Goal: Task Accomplishment & Management: Complete application form

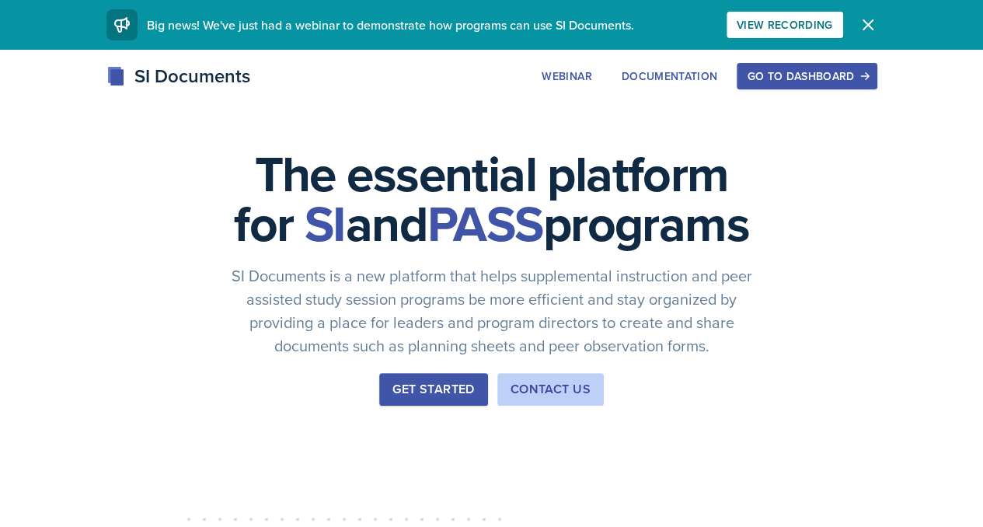
click at [866, 73] on div "Go to Dashboard" at bounding box center [807, 76] width 120 height 12
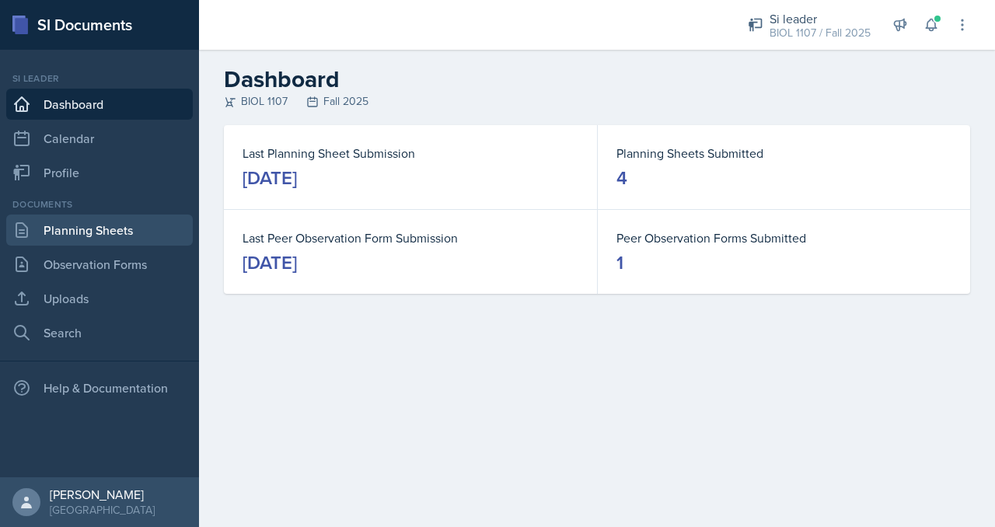
click at [106, 227] on link "Planning Sheets" at bounding box center [99, 229] width 186 height 31
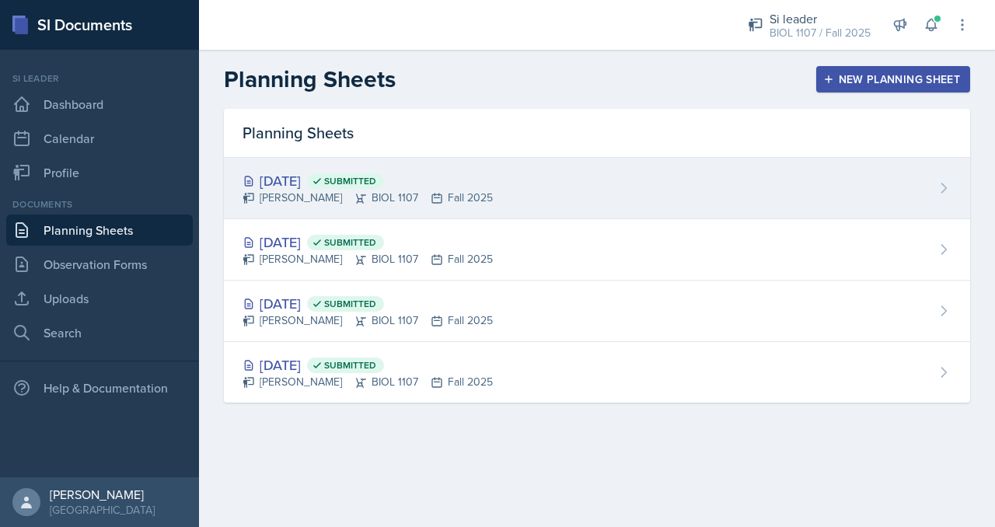
click at [302, 184] on div "[DATE] Submitted" at bounding box center [367, 180] width 250 height 21
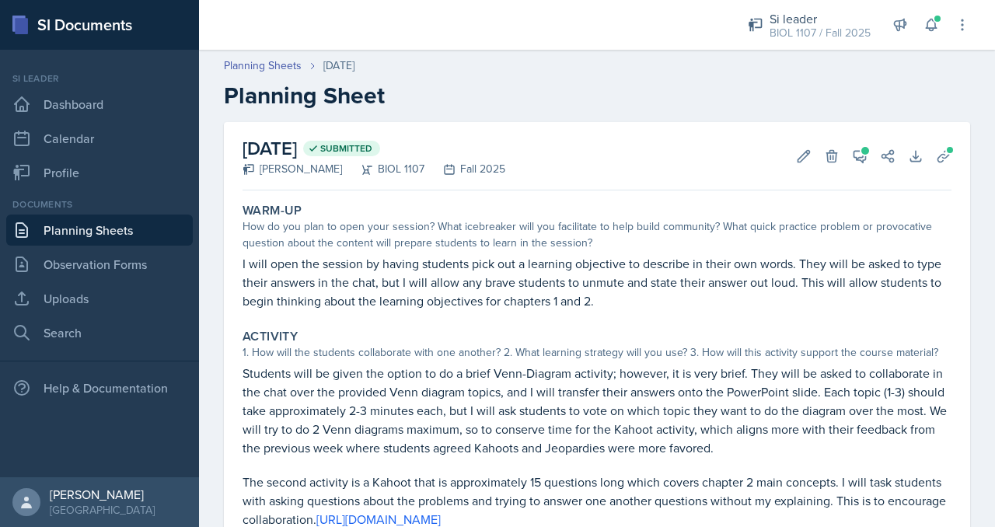
click at [474, 298] on p "I will open the session by having students pick out a learning objective to des…" at bounding box center [596, 282] width 709 height 56
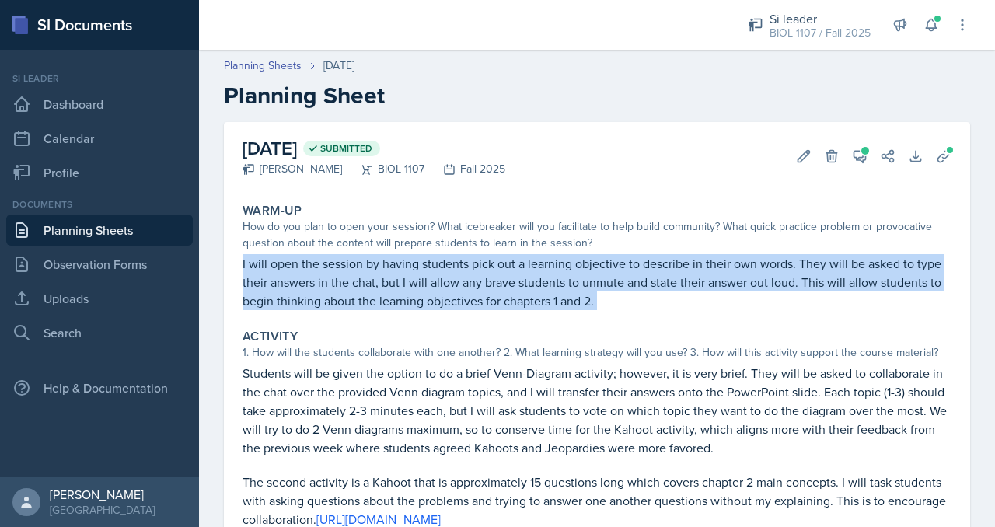
click at [474, 298] on p "I will open the session by having students pick out a learning objective to des…" at bounding box center [596, 282] width 709 height 56
copy div "I will open the session by having students pick out a learning objective to des…"
click at [166, 223] on link "Planning Sheets" at bounding box center [99, 229] width 186 height 31
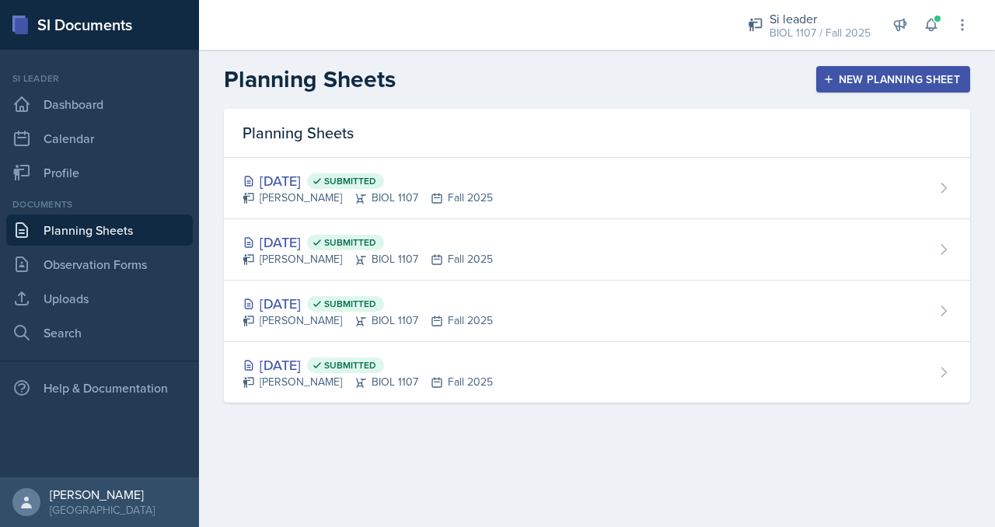
click at [882, 80] on div "New Planning Sheet" at bounding box center [893, 79] width 134 height 12
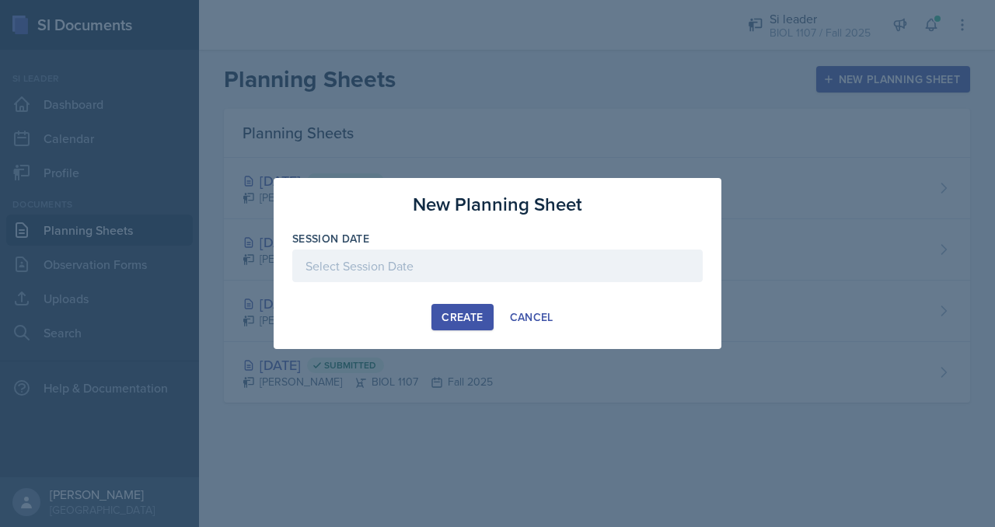
click at [481, 273] on div at bounding box center [497, 265] width 410 height 33
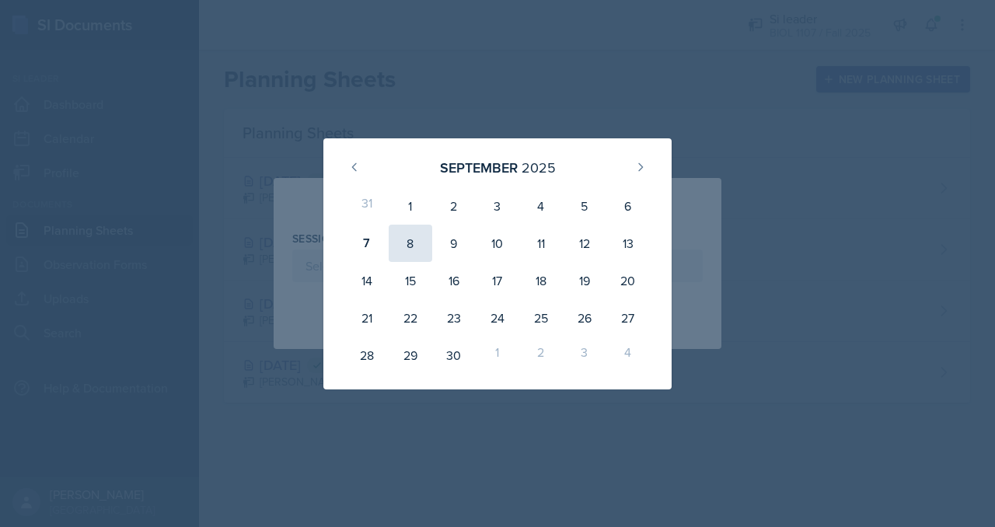
click at [412, 242] on div "8" at bounding box center [411, 243] width 44 height 37
type input "[DATE]"
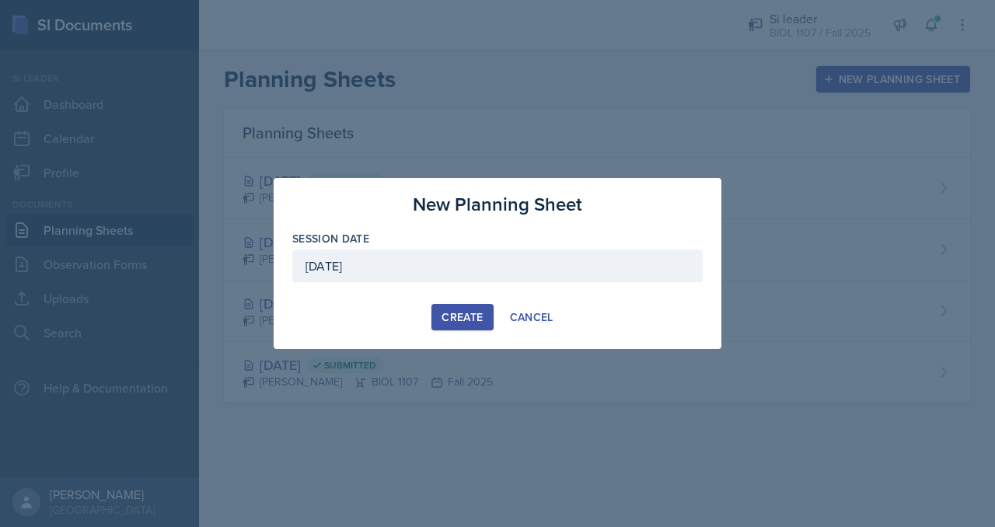
click at [464, 315] on div "Create" at bounding box center [461, 317] width 41 height 12
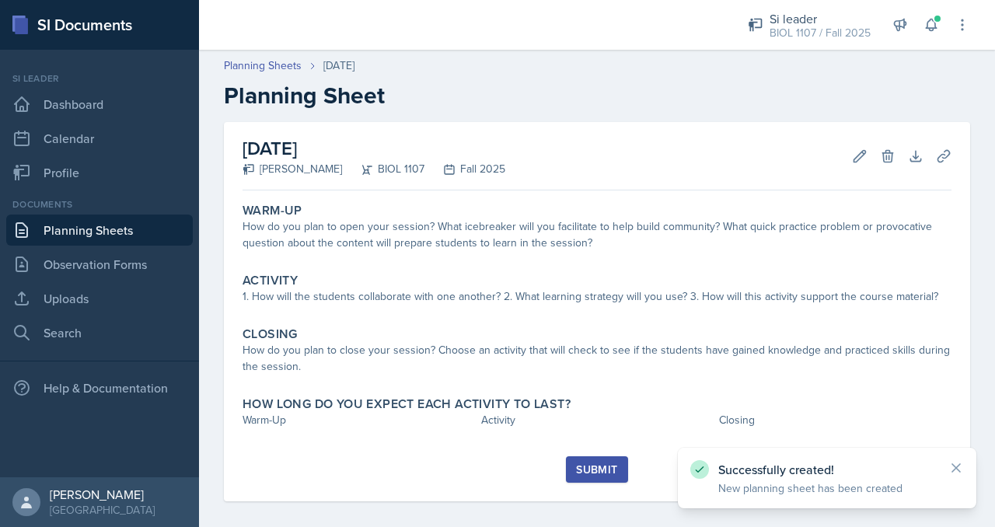
click at [403, 242] on div "How do you plan to open your session? What icebreaker will you facilitate to he…" at bounding box center [596, 234] width 709 height 33
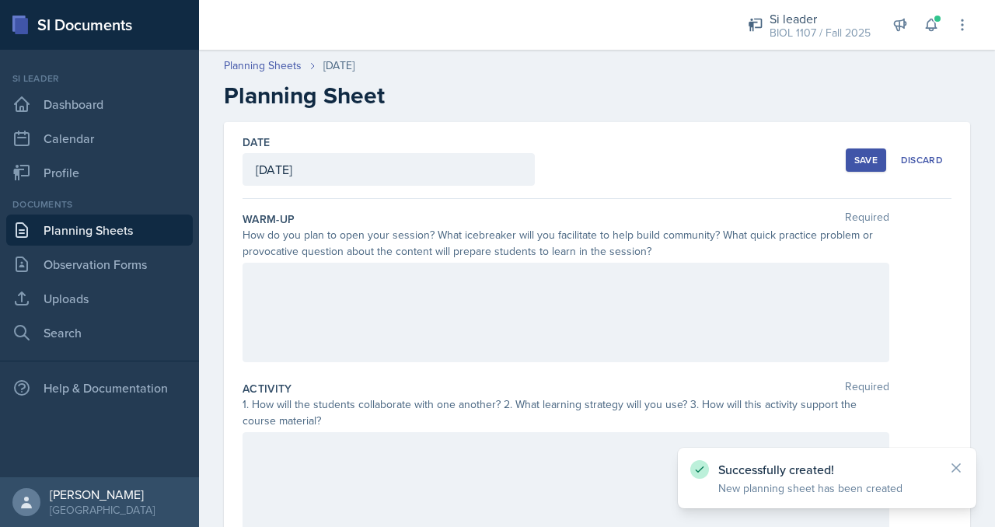
click at [403, 306] on div at bounding box center [565, 312] width 647 height 99
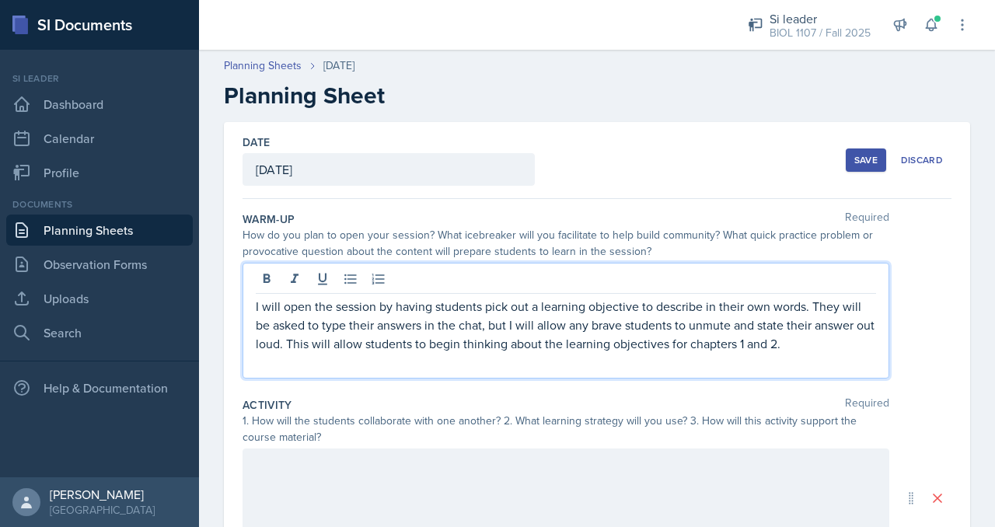
click at [638, 305] on p "I will open the session by having students pick out a learning objective to des…" at bounding box center [566, 325] width 620 height 56
click at [529, 303] on p "I will open the session by having students pick out a learning objective bullet…" at bounding box center [566, 325] width 620 height 56
click at [295, 308] on p "I will open the session by having students select a learning objective bullet p…" at bounding box center [566, 325] width 620 height 56
click at [391, 305] on p "I will begin the session by having students select a learning objective bullet …" at bounding box center [566, 325] width 620 height 56
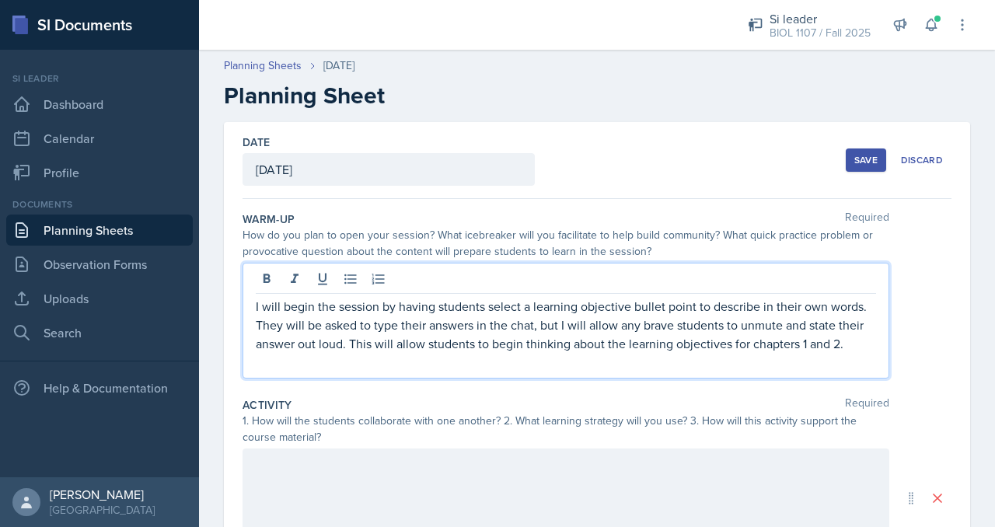
click at [336, 306] on p "I will begin the session by having students select a learning objective bullet …" at bounding box center [566, 325] width 620 height 56
click at [437, 308] on p "I will begin the SI session by having students select a learning objective bull…" at bounding box center [566, 325] width 620 height 56
click at [502, 304] on p "I will begin the SI session by asking students select a learning objective bull…" at bounding box center [566, 325] width 620 height 56
click at [755, 308] on p "I will begin the SI session by asking students to select a learning objective b…" at bounding box center [566, 325] width 620 height 56
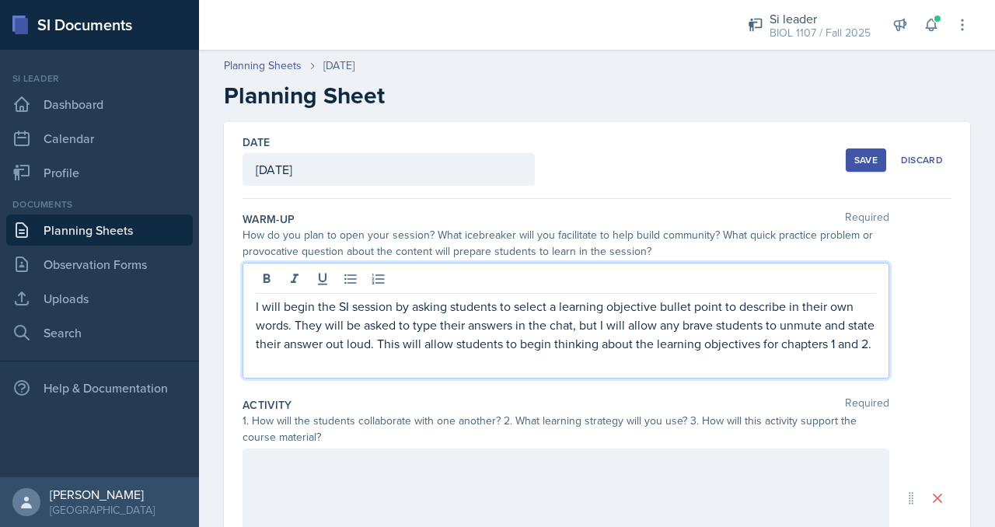
click at [723, 305] on p "I will begin the SI session by asking students to select a learning objective b…" at bounding box center [566, 325] width 620 height 56
click at [732, 306] on p "I will begin the SI session by asking students to select a learning objective b…" at bounding box center [566, 325] width 620 height 56
click at [415, 353] on p "I will begin the SI session by asking students to select a learning objective b…" at bounding box center [566, 325] width 620 height 56
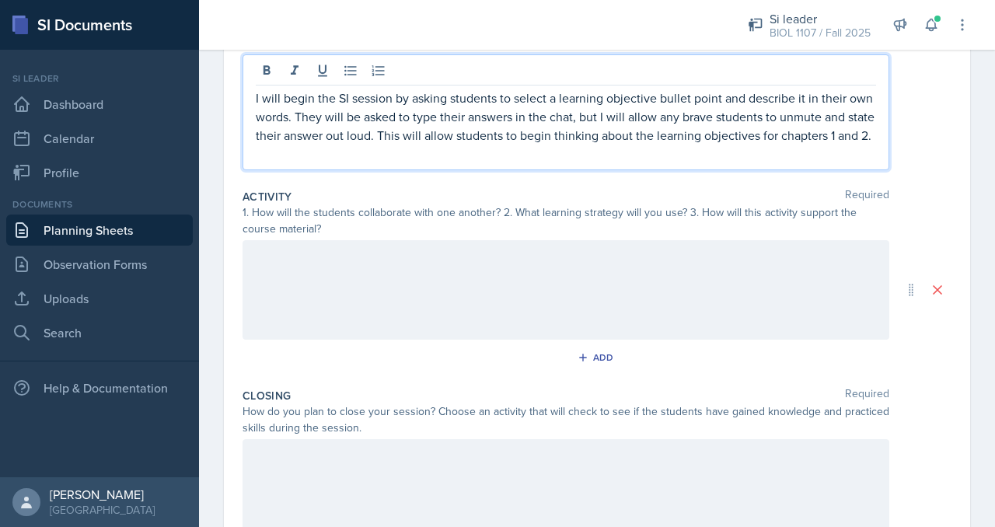
click at [444, 284] on div at bounding box center [565, 289] width 647 height 99
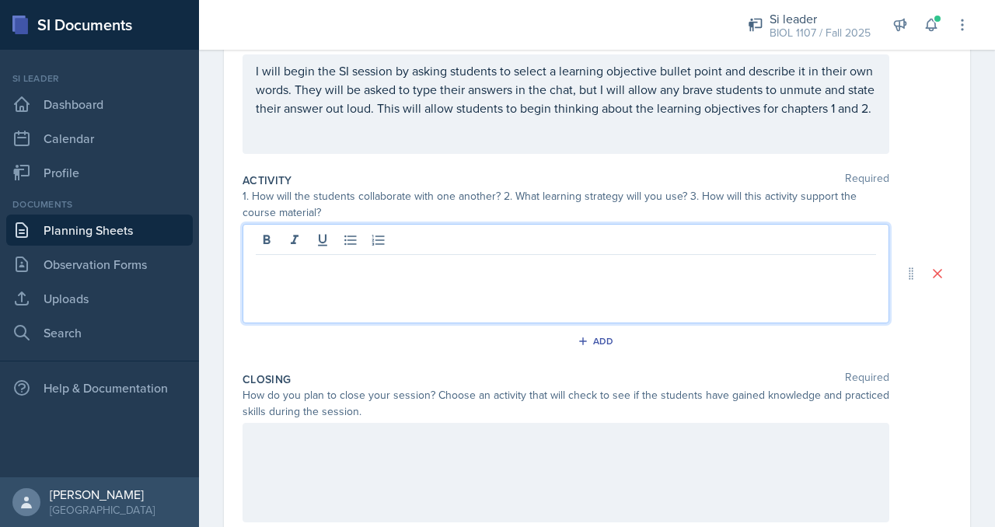
scroll to position [235, 0]
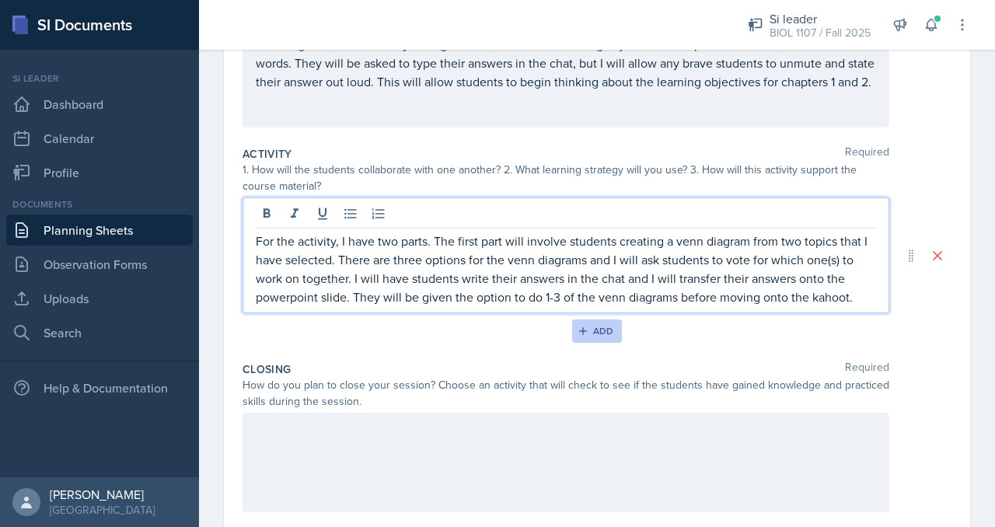
click at [607, 342] on button "Add" at bounding box center [597, 330] width 51 height 23
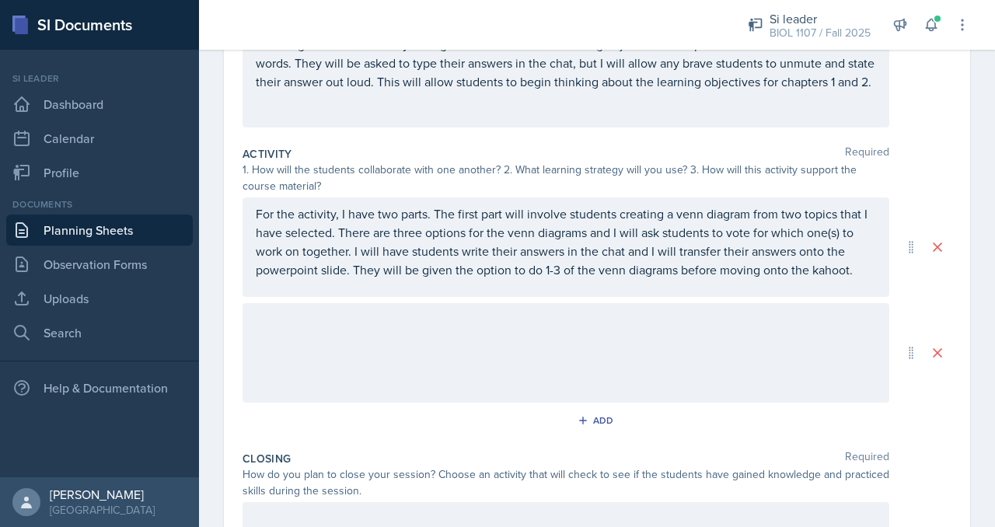
click at [484, 374] on div at bounding box center [565, 352] width 647 height 99
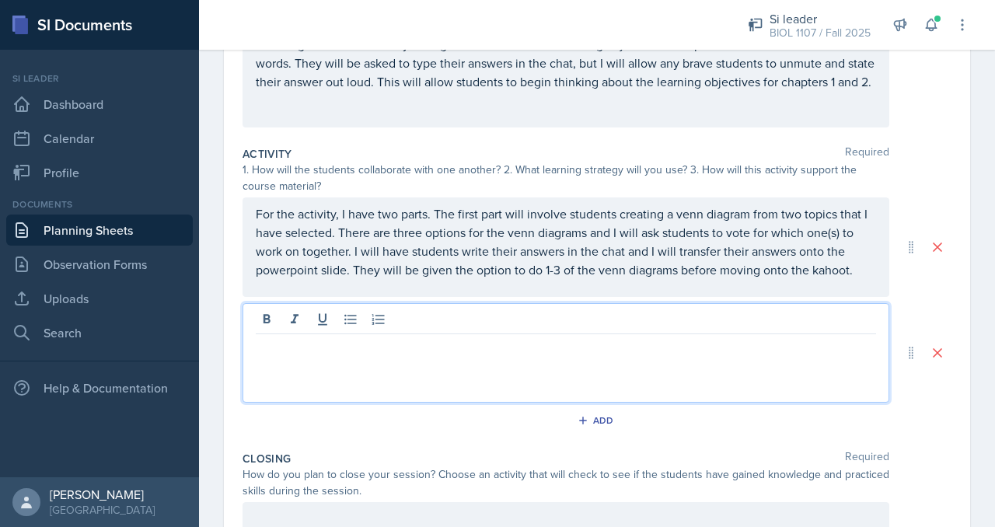
scroll to position [262, 0]
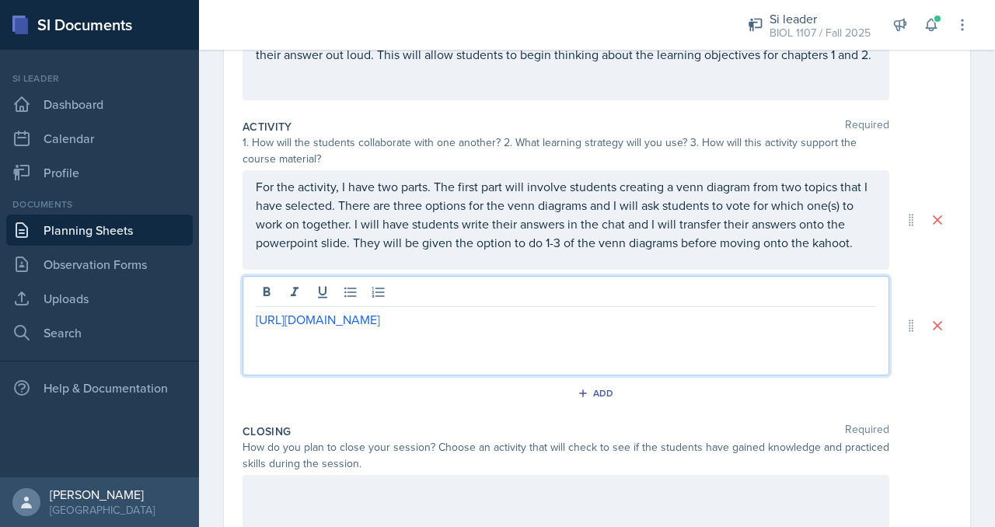
click at [246, 330] on div "[URL][DOMAIN_NAME]" at bounding box center [565, 325] width 647 height 99
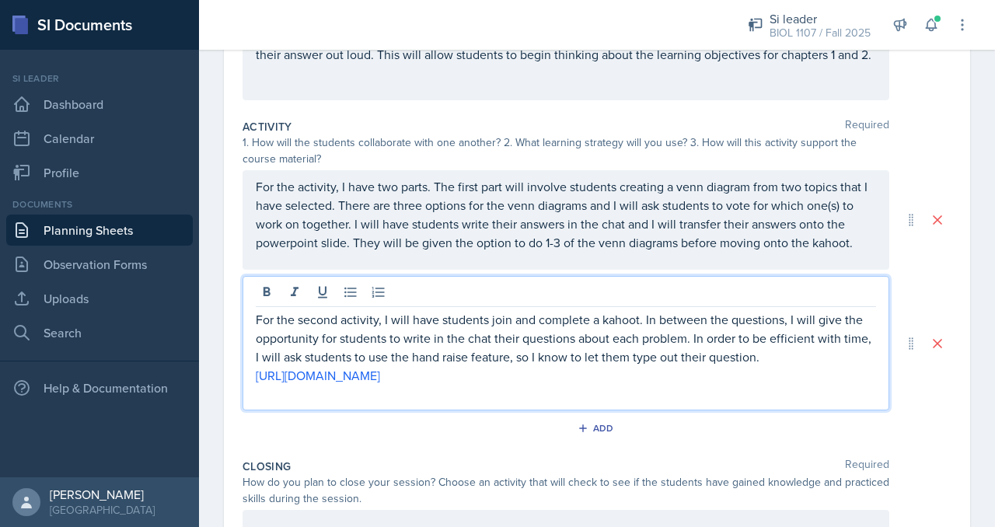
click at [654, 444] on div "Add" at bounding box center [596, 432] width 709 height 30
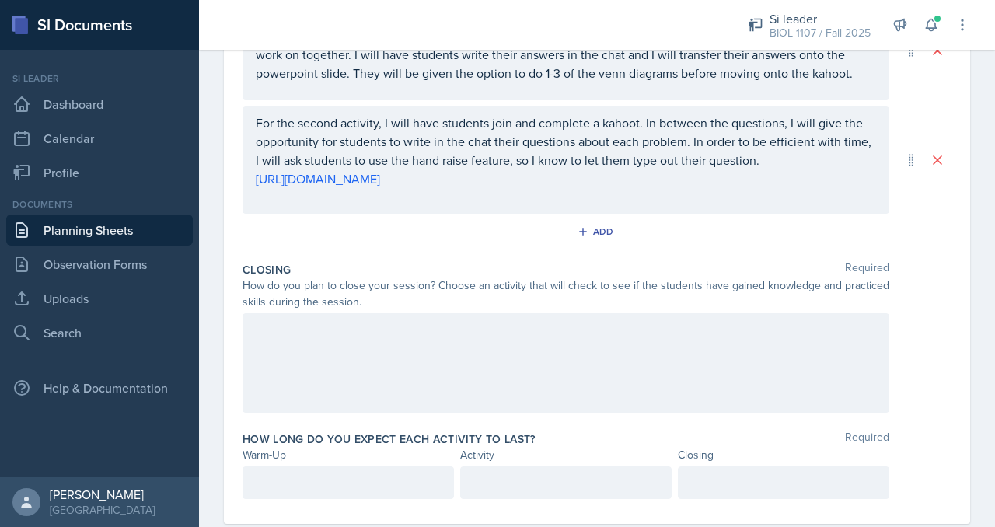
click at [595, 383] on div at bounding box center [565, 362] width 647 height 99
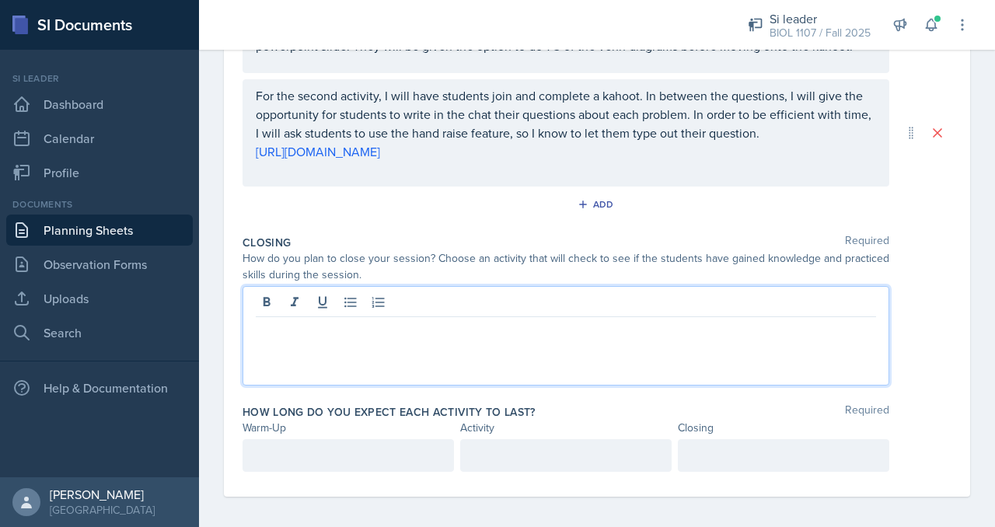
scroll to position [470, 0]
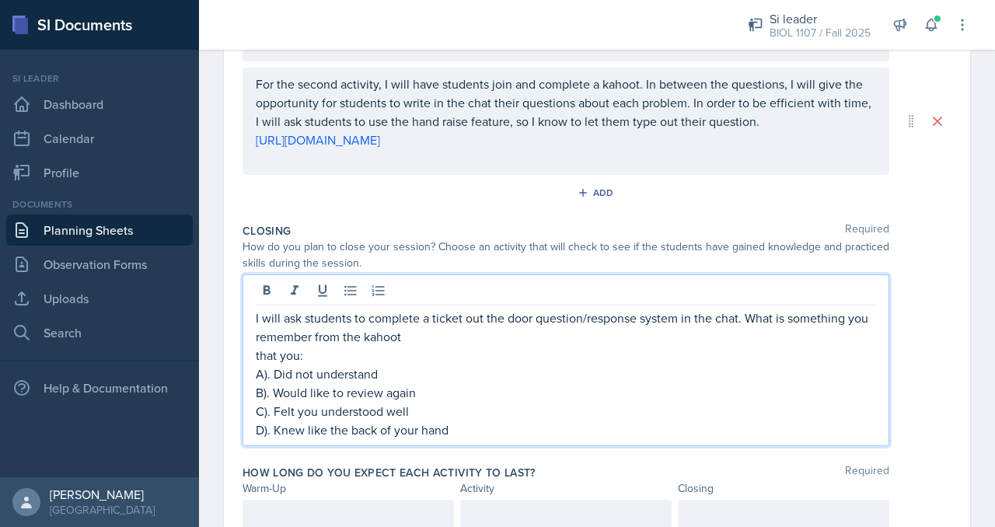
click at [746, 322] on p "I will ask students to complete a ticket out the door question/response system …" at bounding box center [566, 326] width 620 height 37
click at [755, 316] on p "I will ask students to complete a ticket out the door question/response system …" at bounding box center [566, 317] width 620 height 19
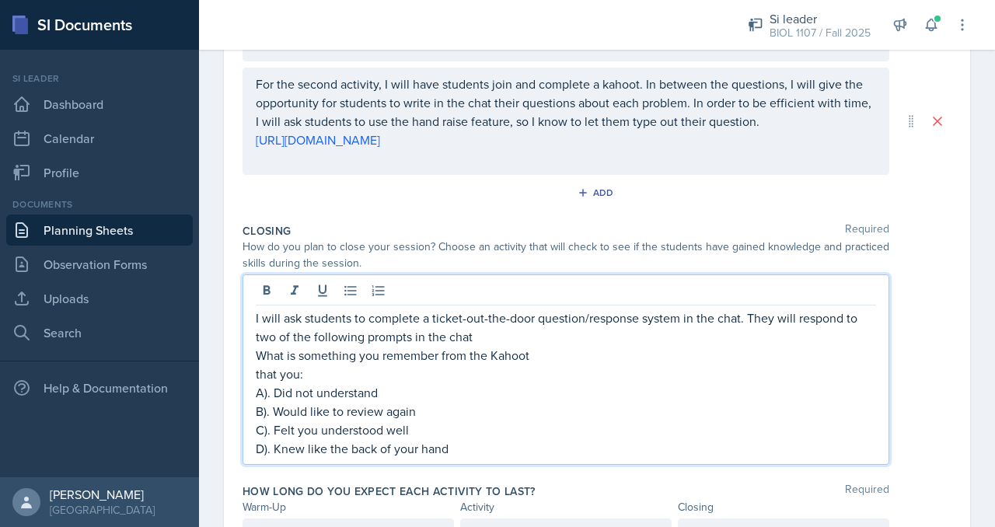
click at [486, 340] on p "I will ask students to complete a ticket-out-the-door question/response system …" at bounding box center [566, 326] width 620 height 37
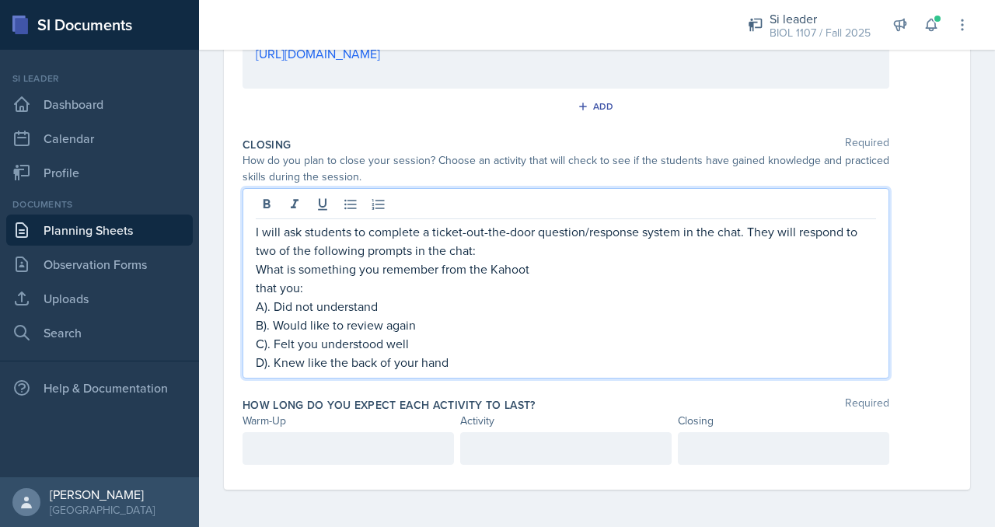
click at [481, 370] on p "D). Knew like the back of your hand" at bounding box center [566, 362] width 620 height 19
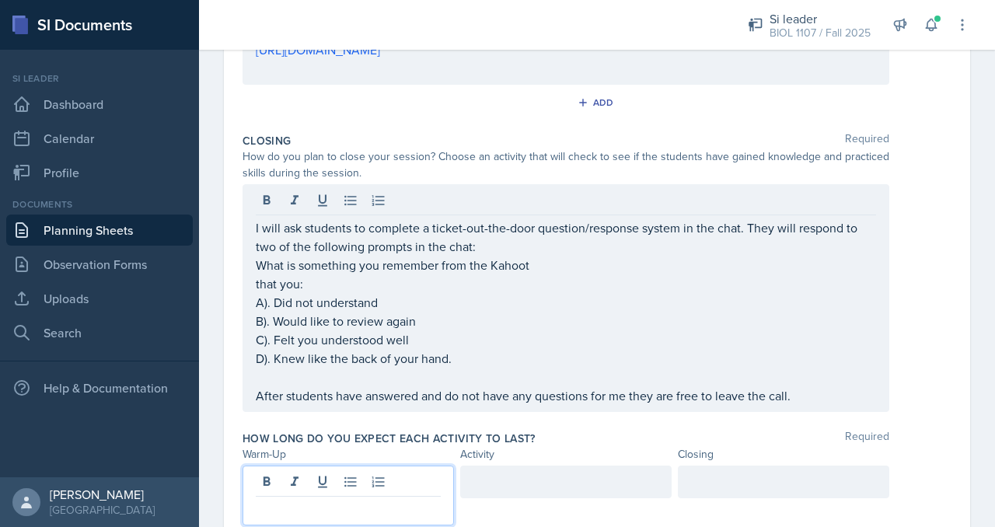
click at [395, 490] on div at bounding box center [347, 495] width 211 height 60
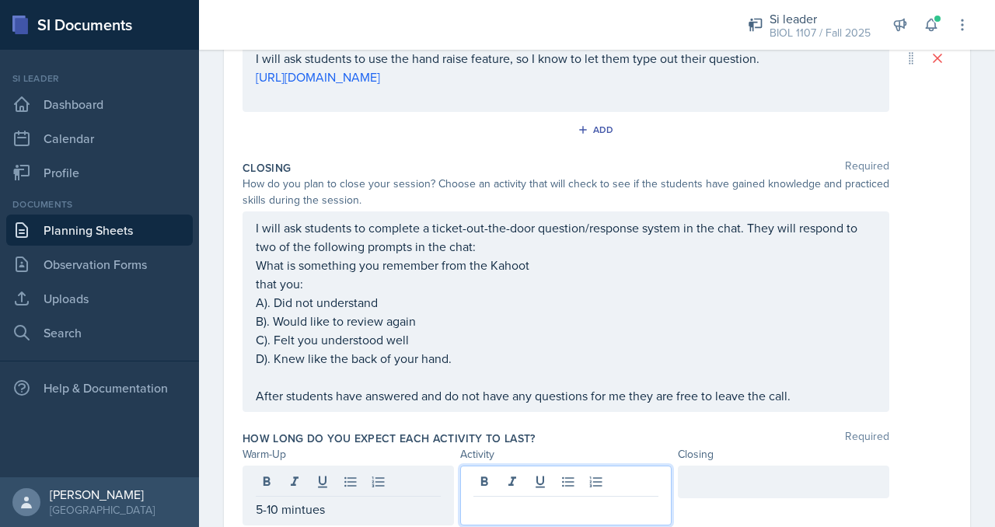
click at [507, 483] on div at bounding box center [565, 495] width 211 height 60
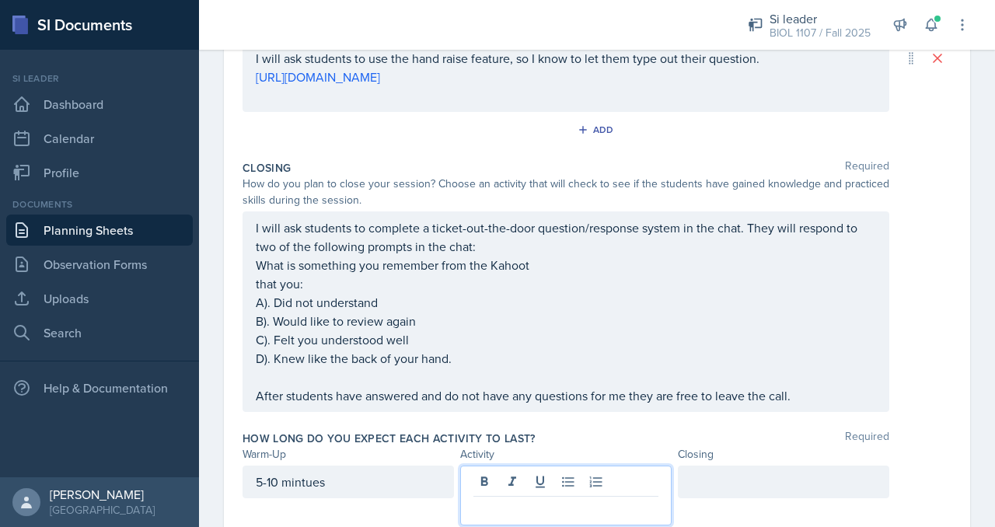
scroll to position [598, 0]
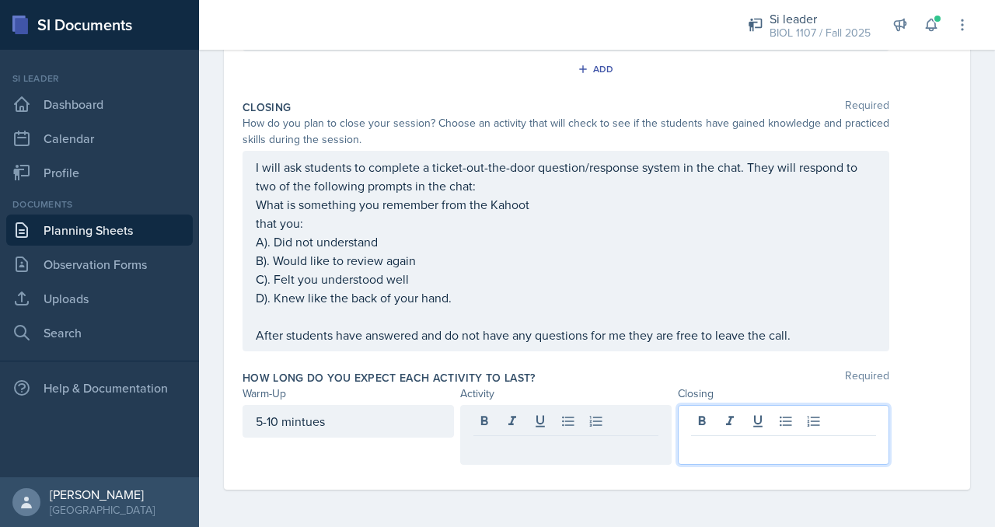
click at [709, 420] on div at bounding box center [783, 435] width 211 height 60
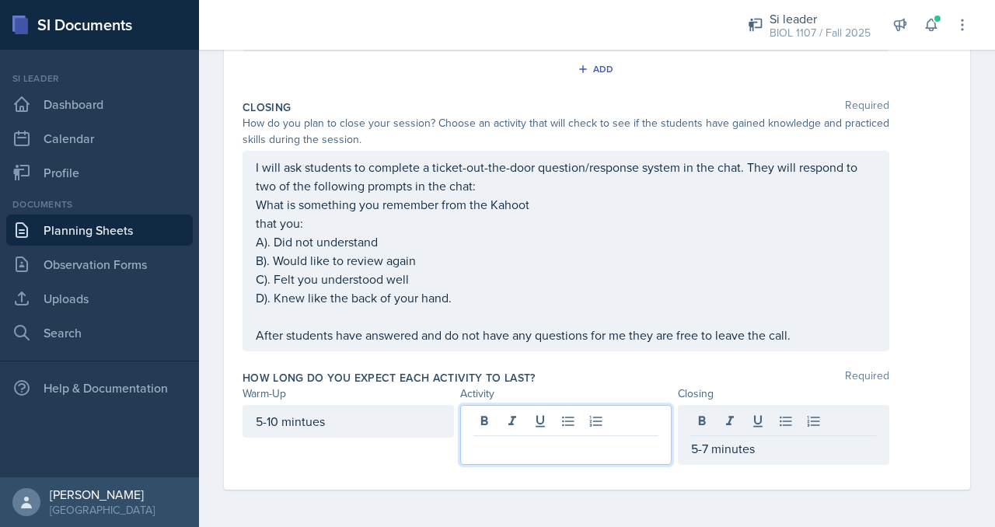
click at [626, 419] on div at bounding box center [565, 435] width 211 height 60
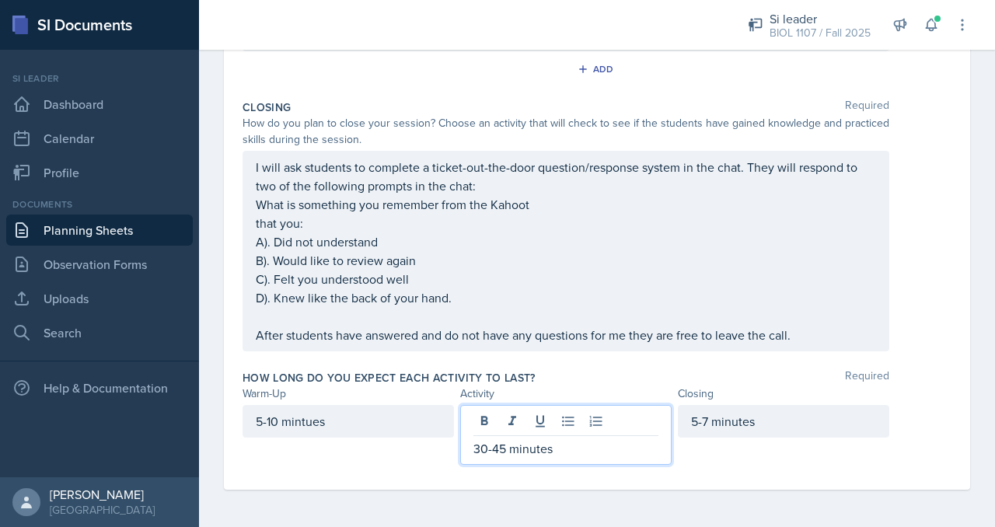
click at [603, 481] on div "Warm-Up Required How do you plan to open your session? What icebreaker will you…" at bounding box center [596, 47] width 709 height 884
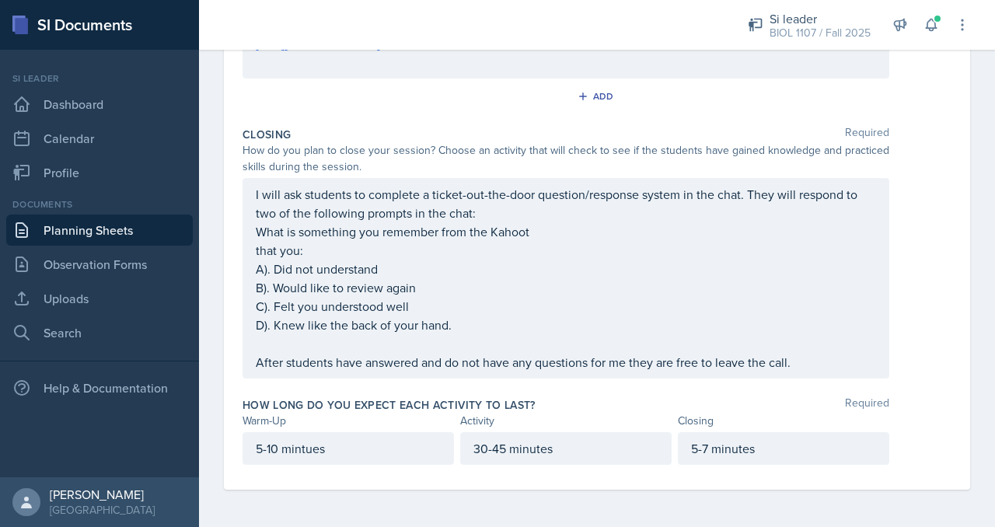
click at [915, 422] on div "Warm-Up Activity Closing" at bounding box center [596, 421] width 709 height 16
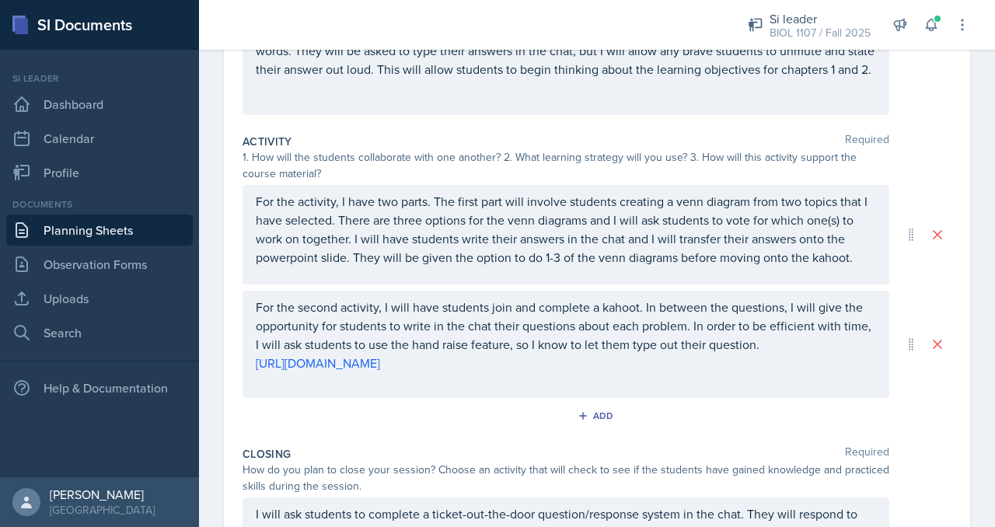
scroll to position [0, 0]
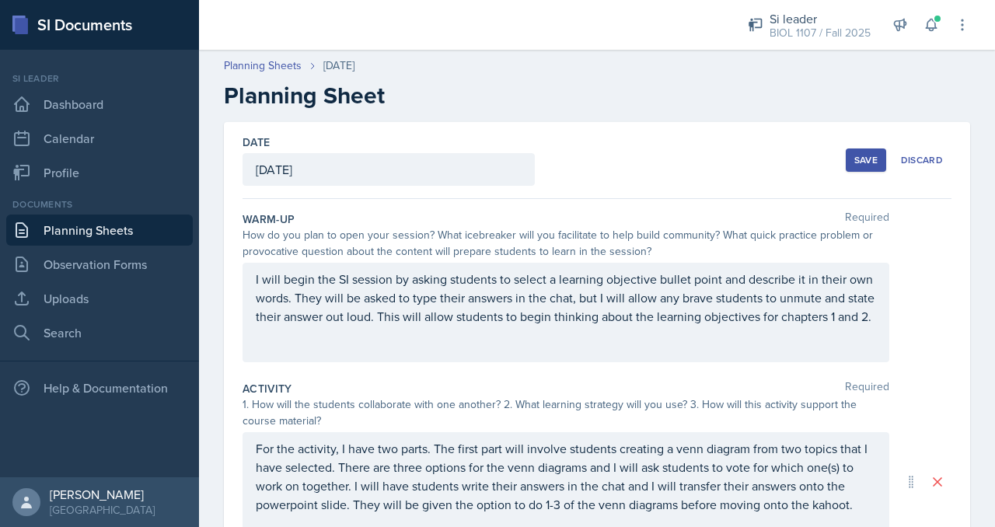
click at [854, 156] on div "Save" at bounding box center [865, 160] width 23 height 12
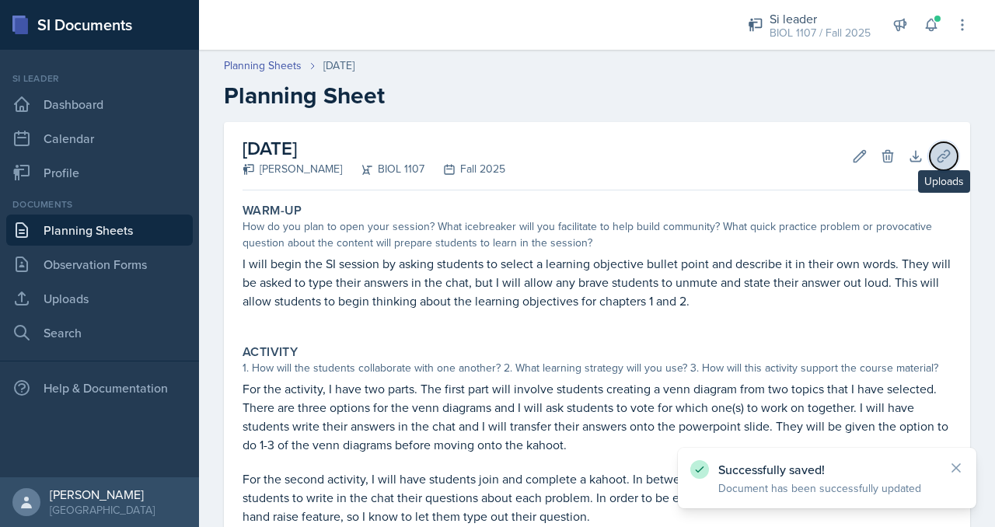
click at [936, 155] on icon at bounding box center [944, 156] width 16 height 16
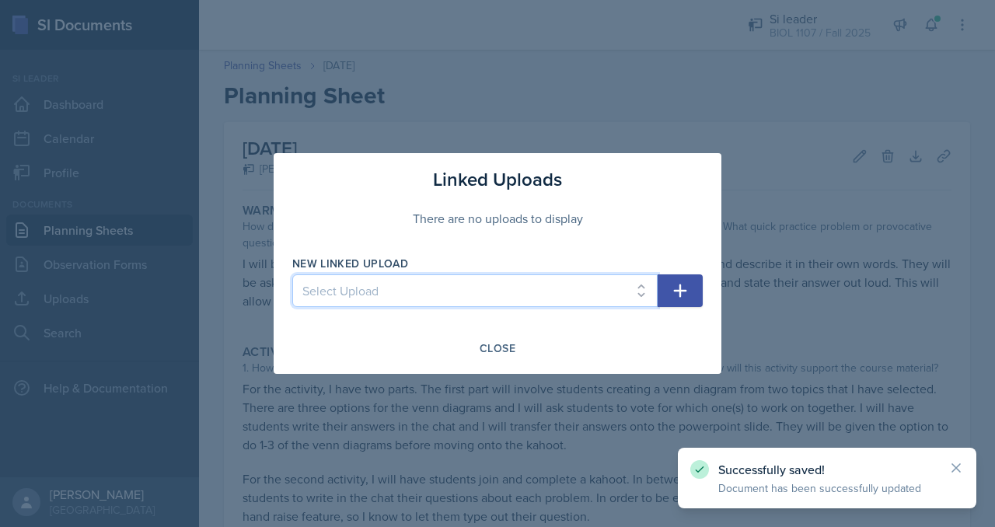
click at [525, 288] on select "Select Upload 8/25 8/28 9/4" at bounding box center [474, 290] width 365 height 33
select select "f9d20be5-dfbc-4a3e-9bff-f7cfda2924b8"
click at [292, 274] on select "Select Upload 8/25 8/28 9/4" at bounding box center [474, 290] width 365 height 33
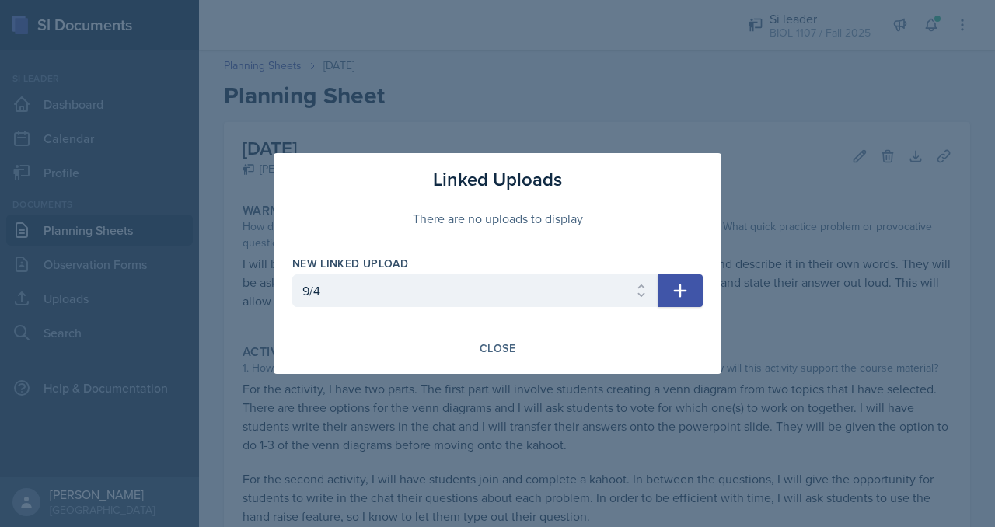
click at [673, 296] on icon "button" at bounding box center [680, 290] width 19 height 19
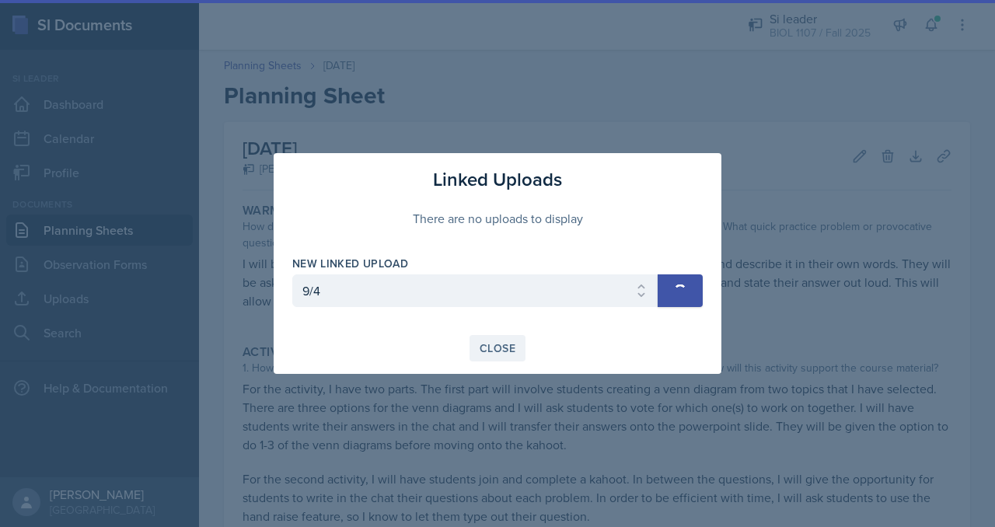
select select
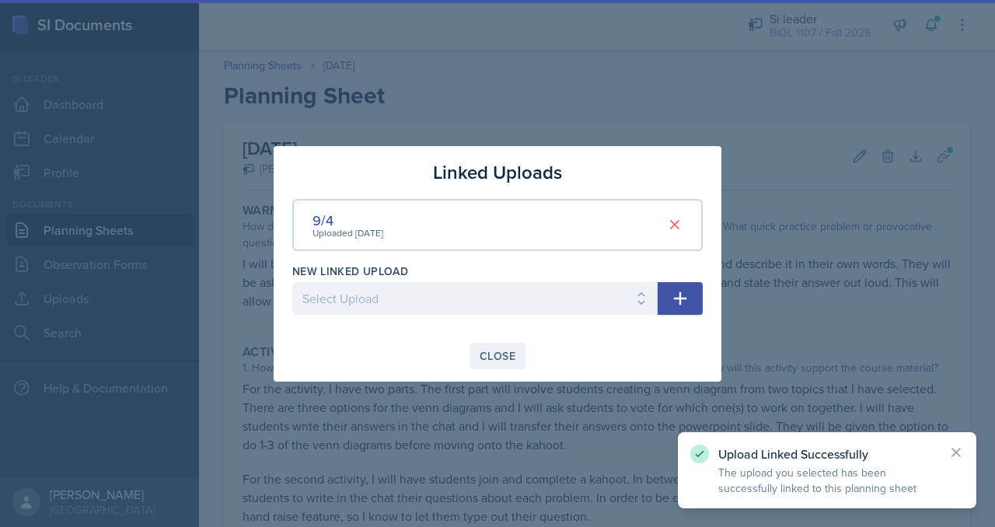
click at [504, 350] on div "Close" at bounding box center [497, 356] width 36 height 12
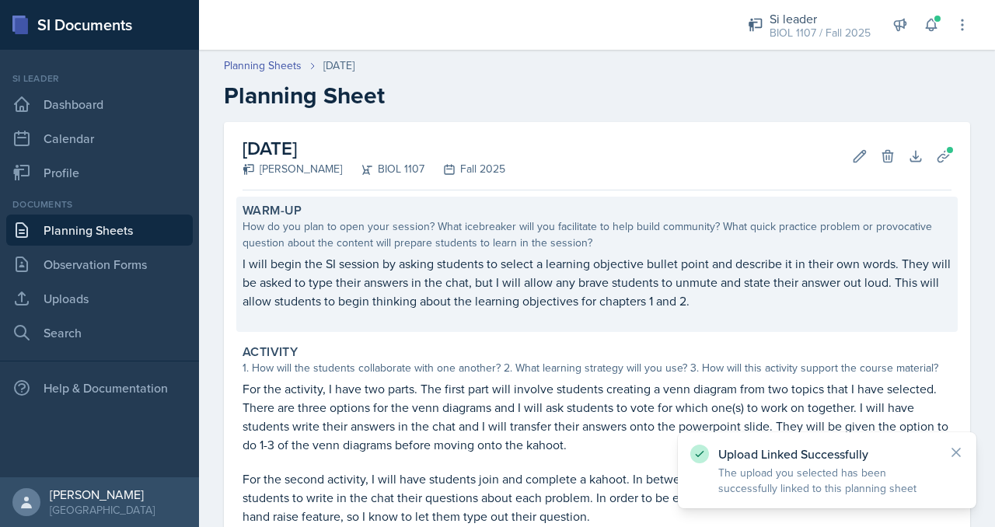
scroll to position [465, 0]
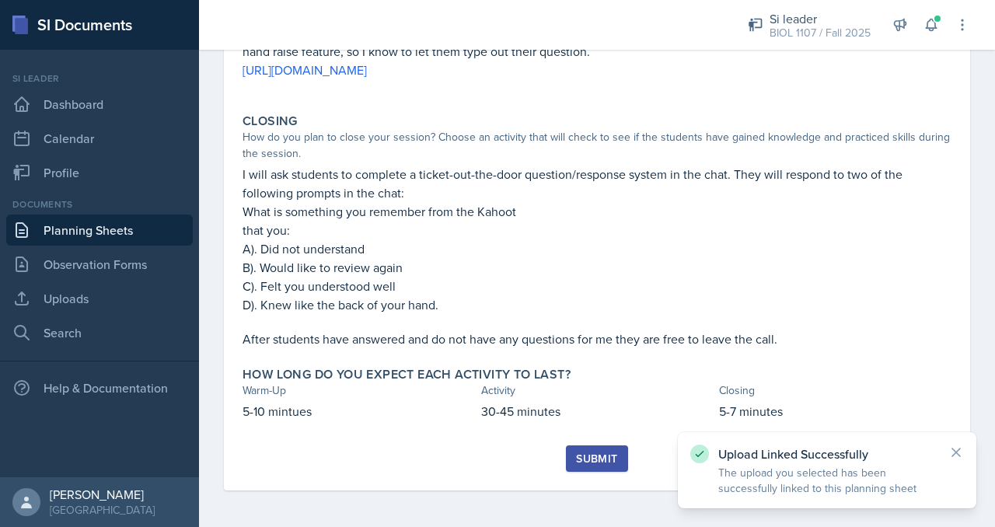
click at [584, 455] on div "Submit" at bounding box center [596, 458] width 41 height 12
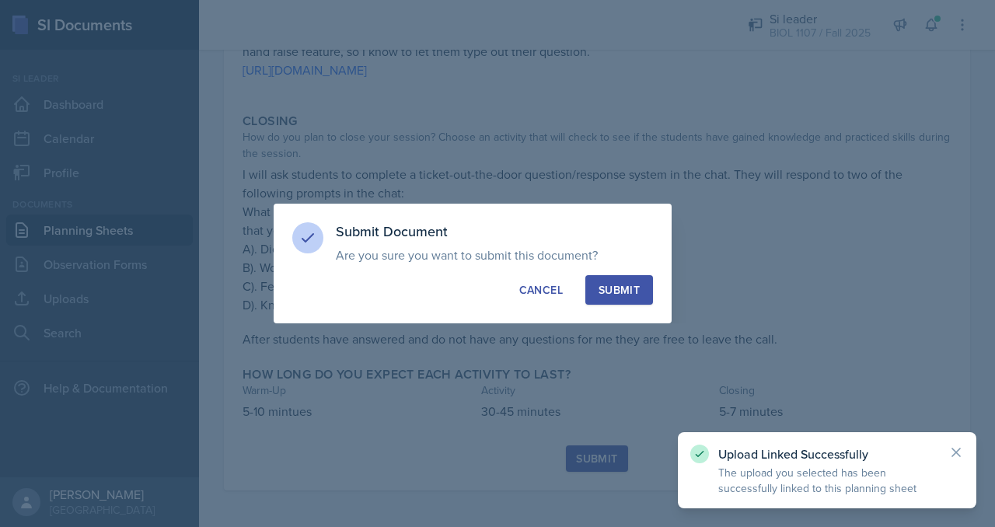
click at [606, 290] on div "Submit" at bounding box center [618, 290] width 41 height 16
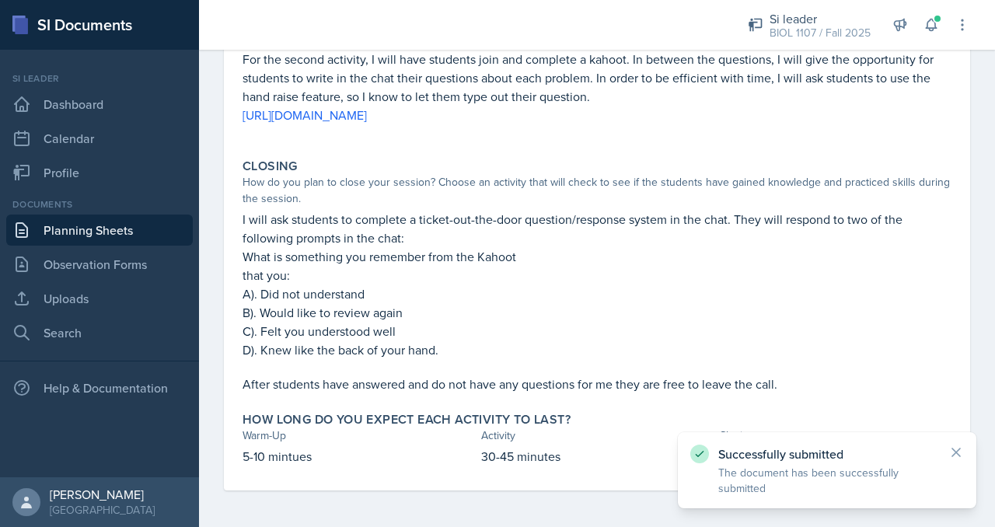
scroll to position [0, 0]
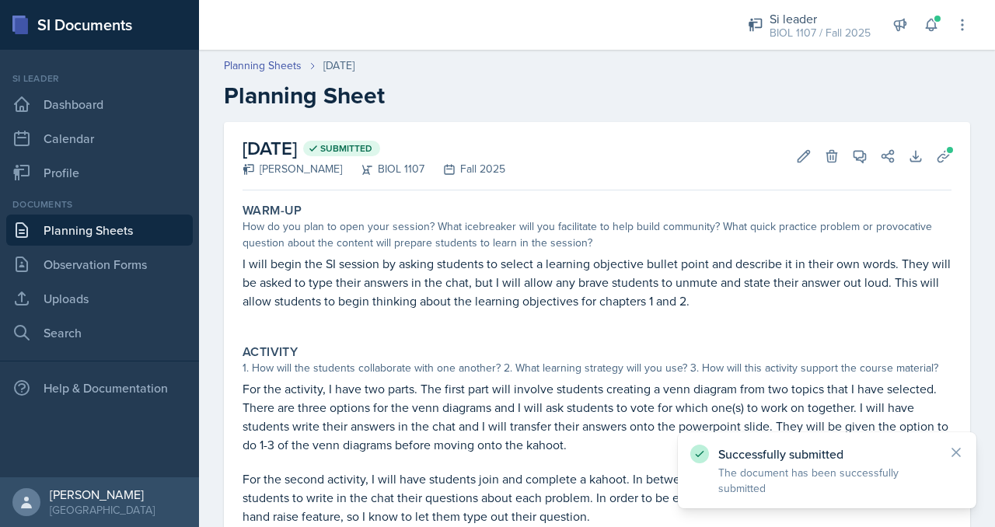
click at [124, 218] on link "Planning Sheets" at bounding box center [99, 229] width 186 height 31
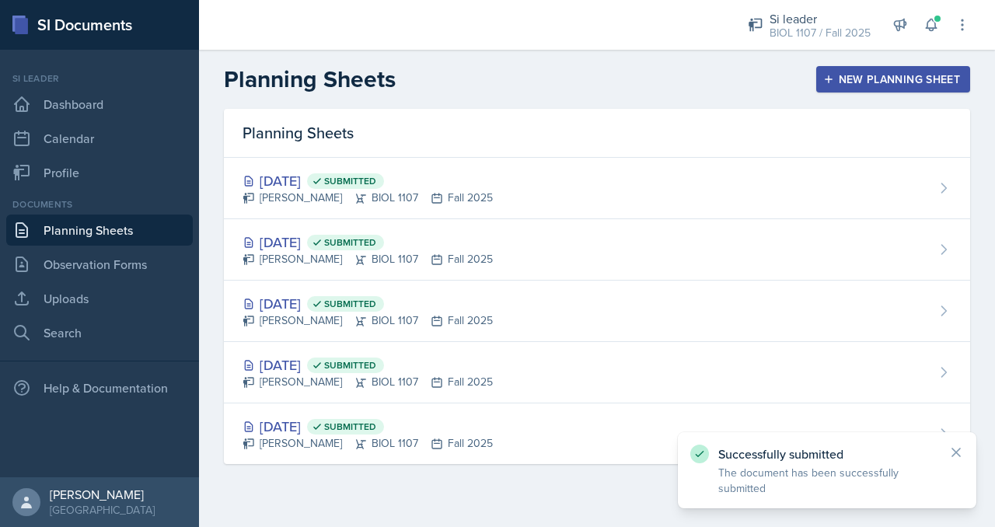
click at [909, 78] on div "New Planning Sheet" at bounding box center [893, 79] width 134 height 12
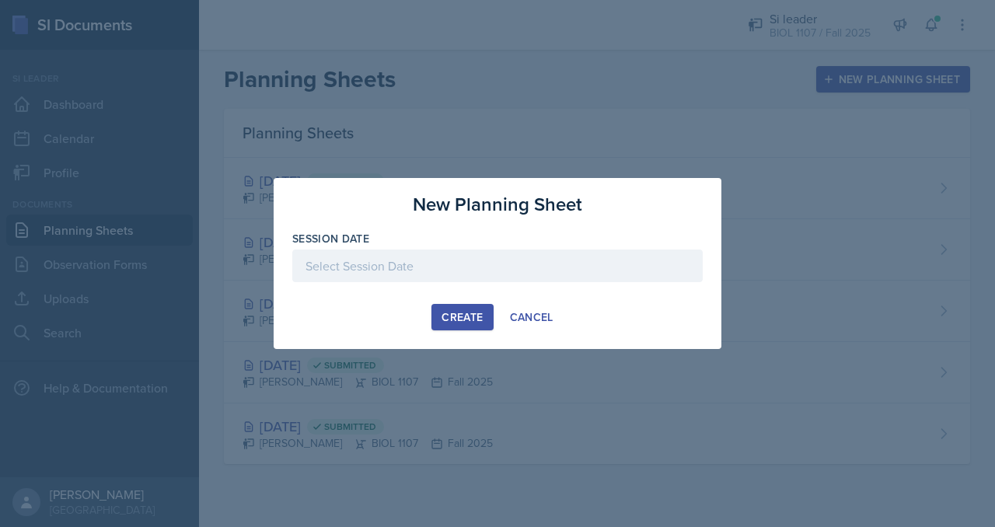
click at [539, 268] on div at bounding box center [497, 265] width 410 height 33
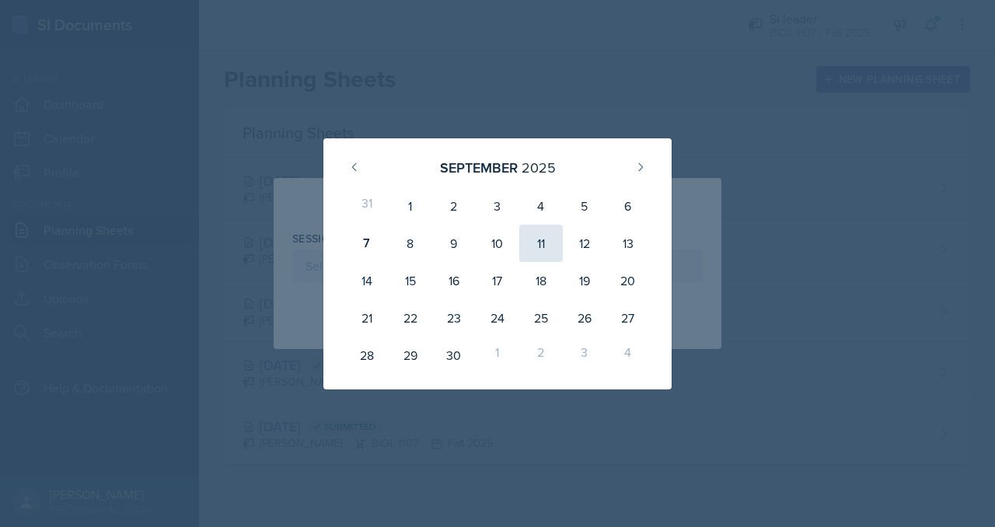
click at [542, 240] on div "11" at bounding box center [541, 243] width 44 height 37
type input "[DATE]"
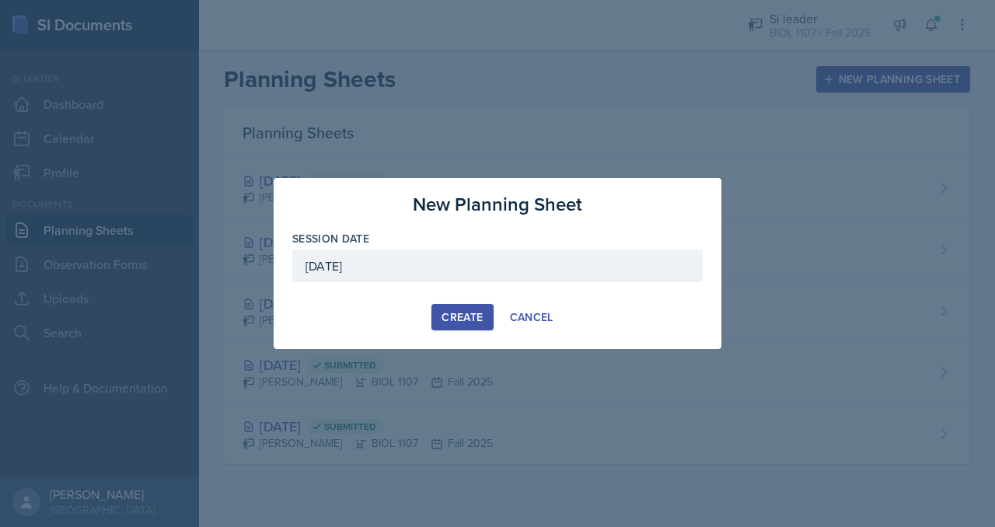
click at [462, 316] on div "Create" at bounding box center [461, 317] width 41 height 12
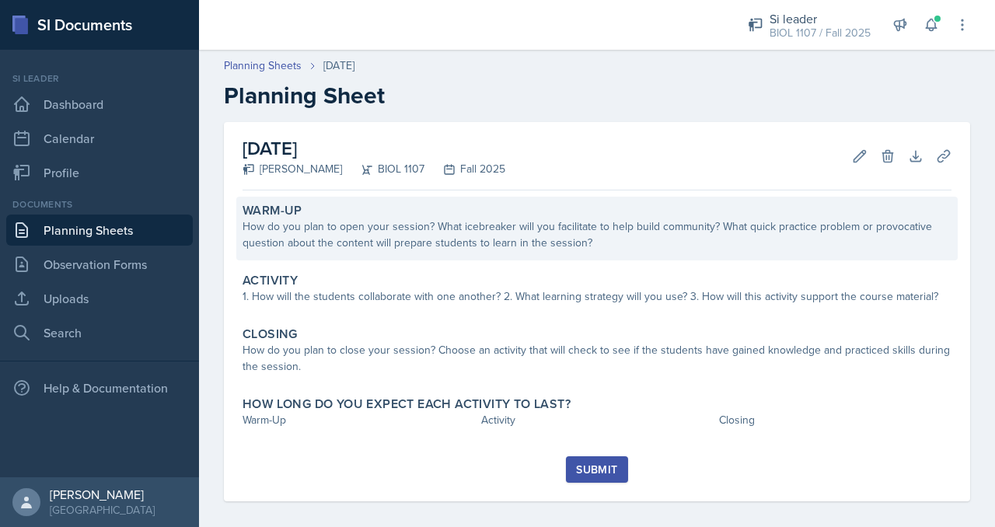
click at [413, 244] on div "How do you plan to open your session? What icebreaker will you facilitate to he…" at bounding box center [596, 234] width 709 height 33
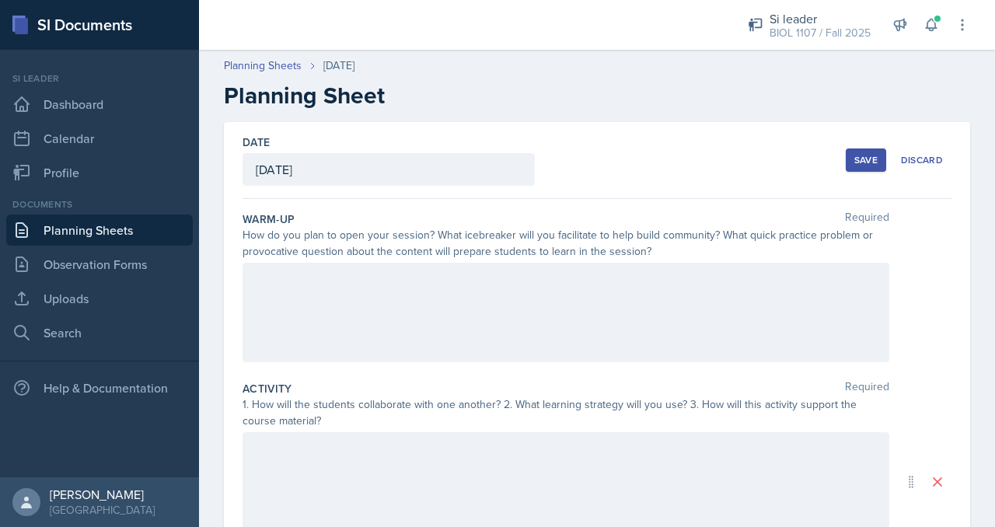
click at [429, 307] on div at bounding box center [565, 312] width 647 height 99
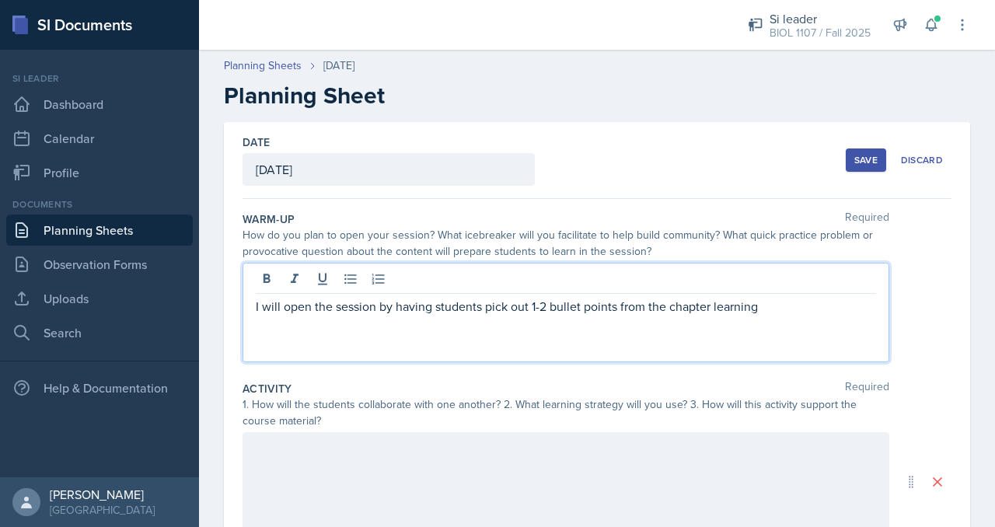
click at [713, 305] on p "I will open the session by having students pick out 1-2 bullet points from the …" at bounding box center [566, 306] width 620 height 19
click at [766, 305] on p "I will open the session by having students pick out 1-2 bullet points from the …" at bounding box center [566, 306] width 620 height 19
click at [694, 324] on p "I will open the session by having students pick out 1-2 bullet points from the …" at bounding box center [566, 315] width 620 height 37
click at [800, 326] on p "I will open the session by having students pick out 1-2 bullet points from the …" at bounding box center [566, 315] width 620 height 37
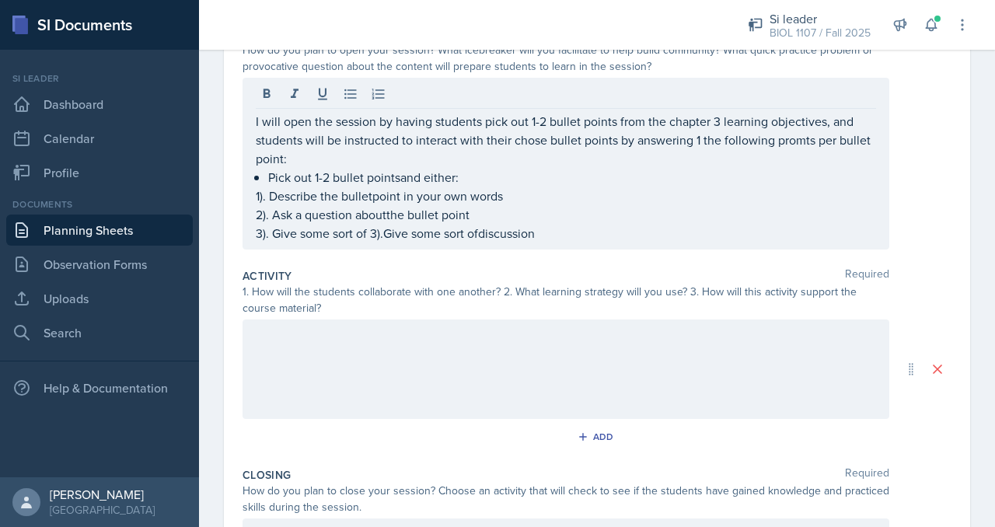
click at [474, 371] on div at bounding box center [565, 368] width 647 height 99
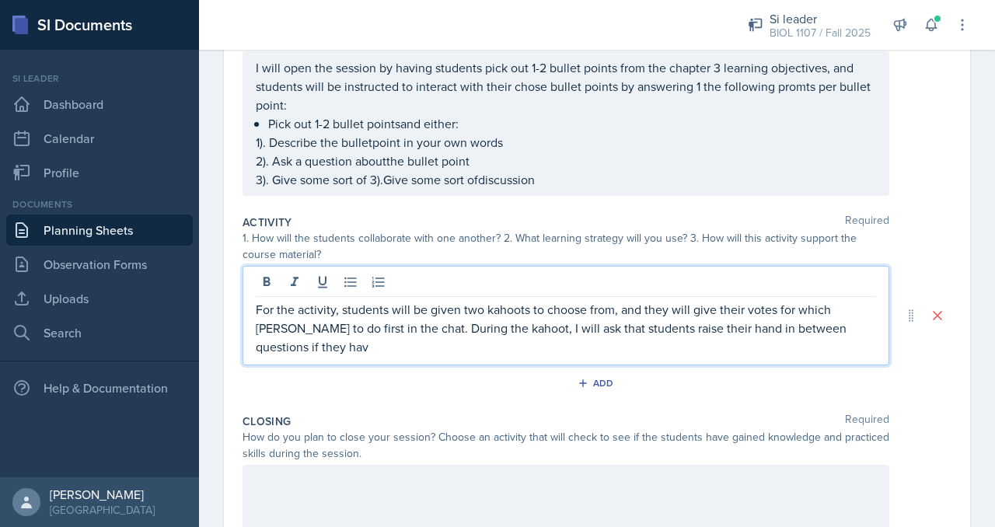
click at [822, 332] on p "For the activity, students will be given two kahoots to choose from, and they w…" at bounding box center [566, 328] width 620 height 56
click at [821, 340] on p "For the activity, students will be given two kahoots to choose from, and they w…" at bounding box center [566, 328] width 620 height 56
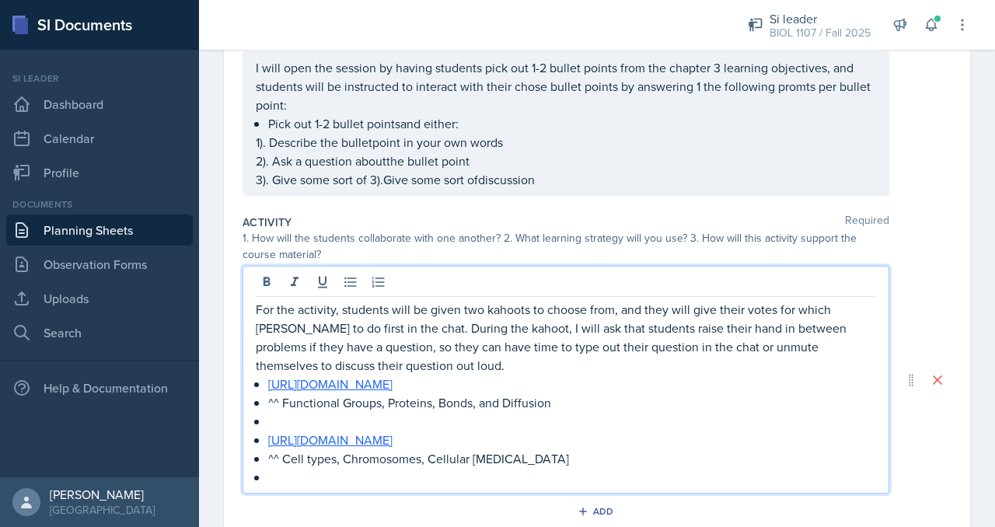
click at [486, 361] on p "For the activity, students will be given two kahoots to choose from, and they w…" at bounding box center [566, 337] width 620 height 75
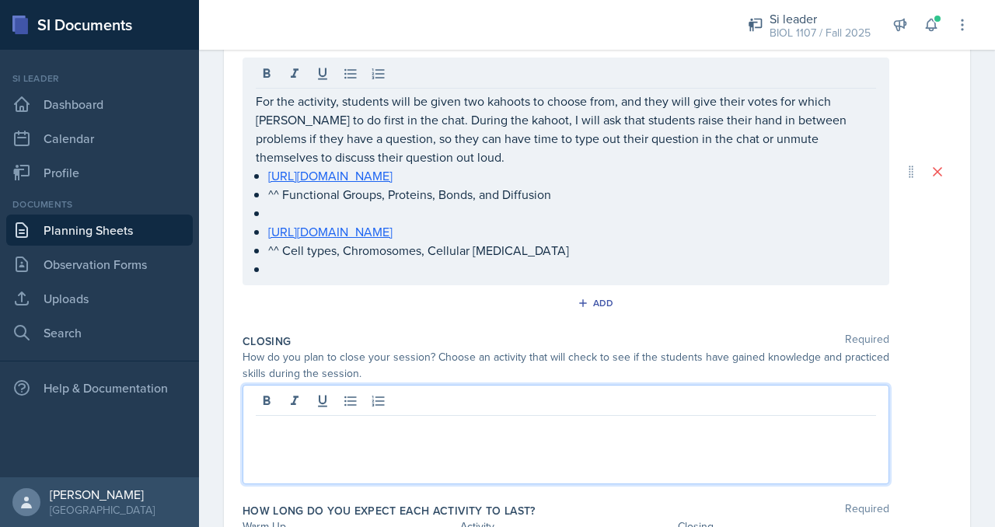
click at [505, 419] on p at bounding box center [566, 428] width 620 height 19
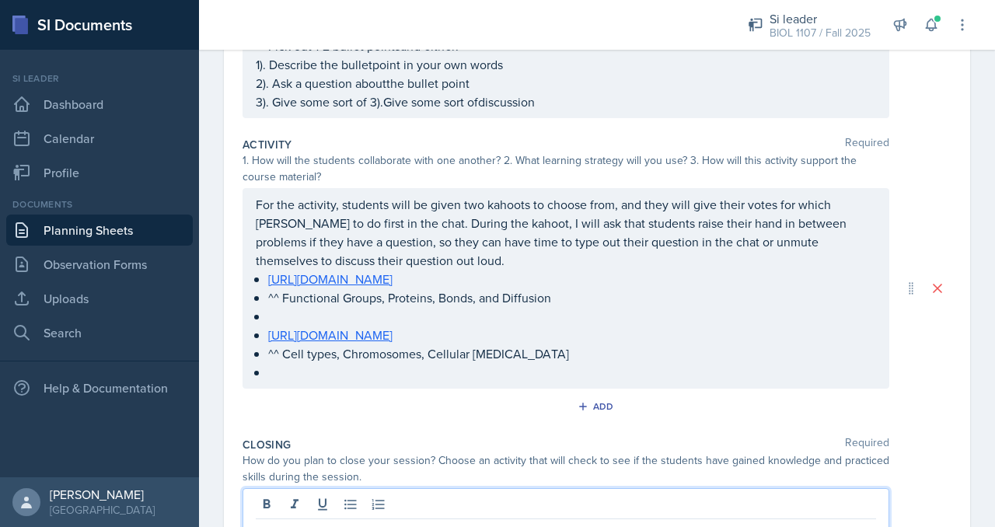
scroll to position [270, 0]
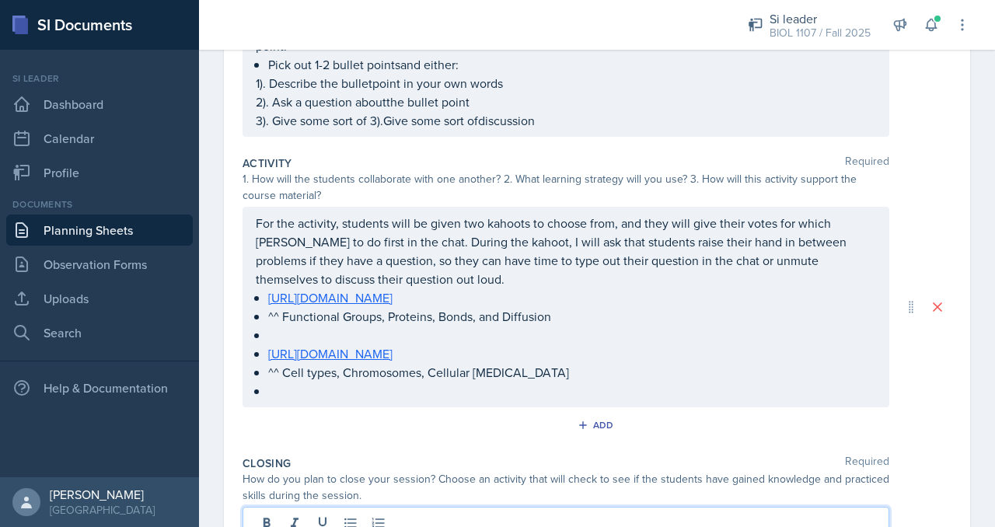
click at [592, 271] on p "For the activity, students will be given two kahoots to choose from, and they w…" at bounding box center [566, 251] width 620 height 75
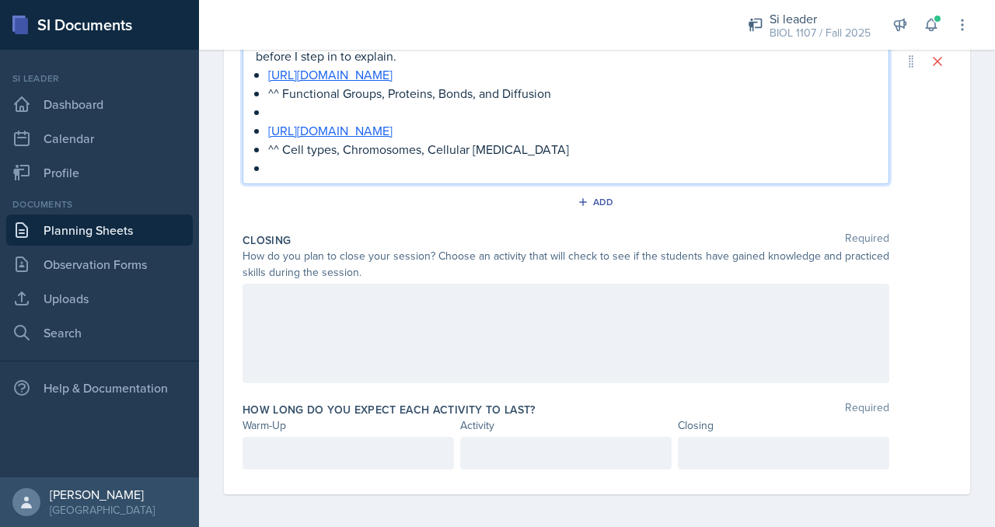
click at [500, 316] on div at bounding box center [565, 333] width 647 height 99
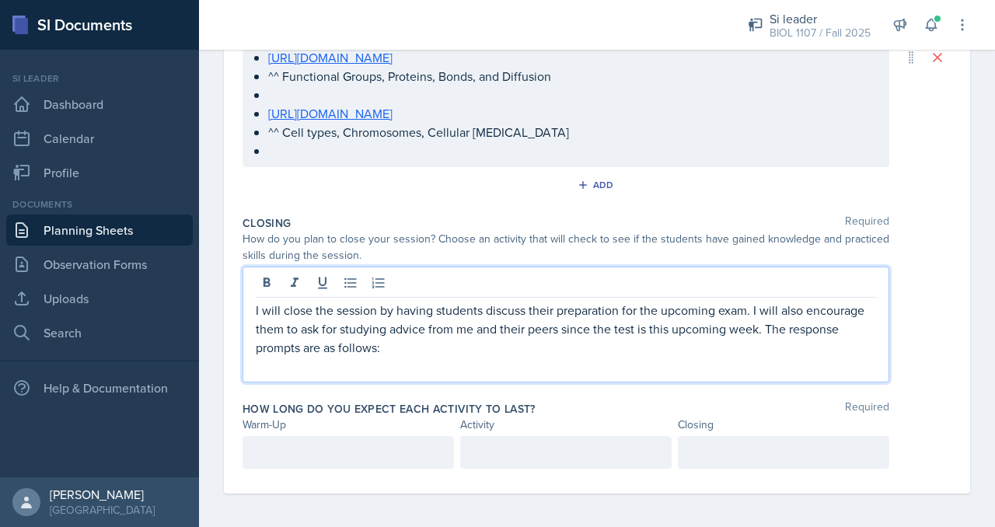
scroll to position [539, 0]
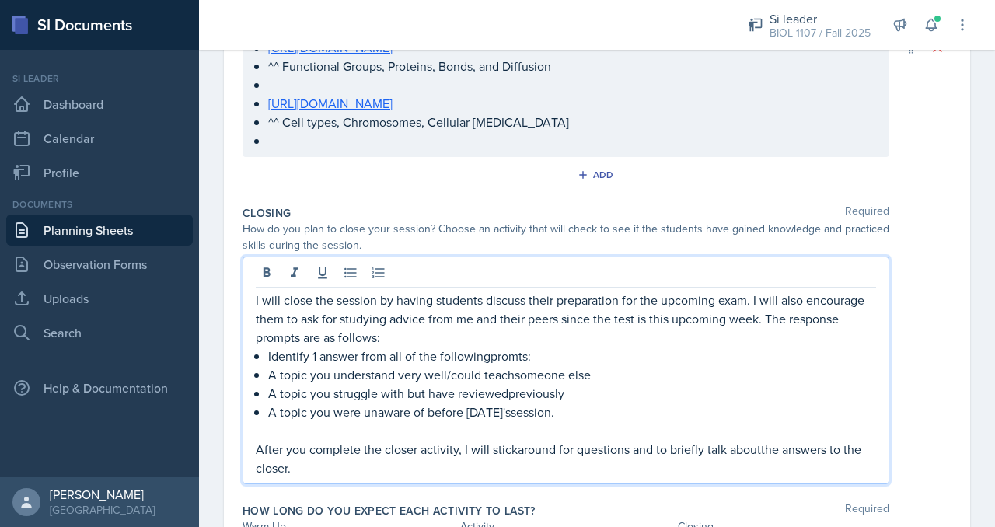
click at [389, 433] on p "​" at bounding box center [566, 430] width 620 height 19
click at [519, 447] on p "After you complete the closer activity, I will stickaround for questions and to…" at bounding box center [566, 458] width 620 height 37
click at [515, 448] on p "After you complete the closer activity, I will stickaround for questions and to…" at bounding box center [566, 458] width 620 height 37
click at [763, 447] on p "After you complete the closer activity, I will stick around for questions and t…" at bounding box center [566, 458] width 620 height 37
click at [716, 465] on p "After you complete the closer activity, I will stick around for questions and t…" at bounding box center [566, 458] width 620 height 37
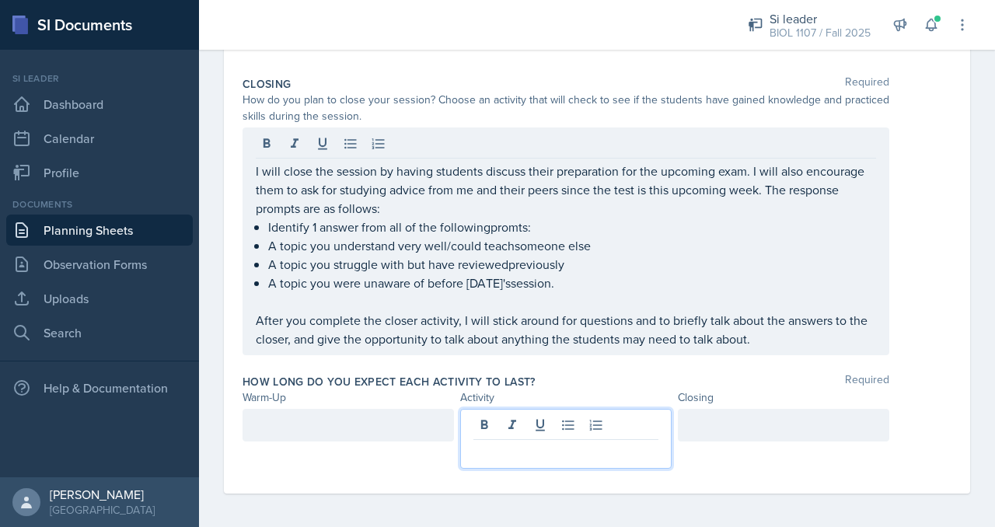
click at [555, 444] on p at bounding box center [565, 452] width 185 height 19
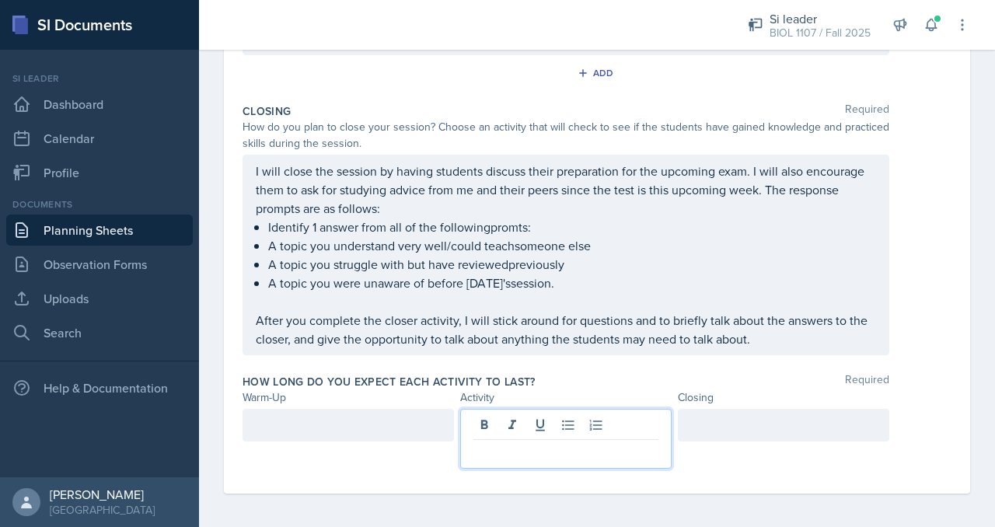
click at [381, 417] on div at bounding box center [347, 425] width 211 height 33
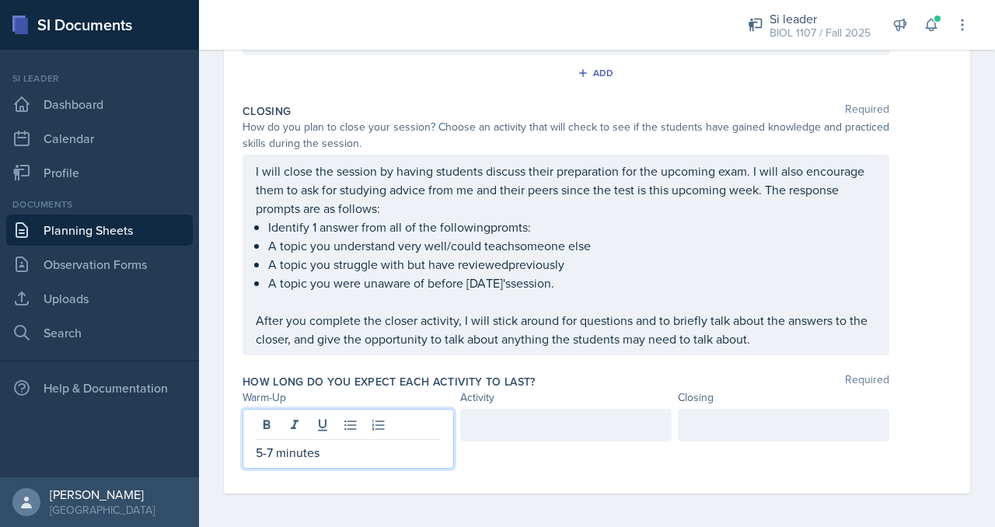
click at [716, 417] on div at bounding box center [783, 425] width 211 height 33
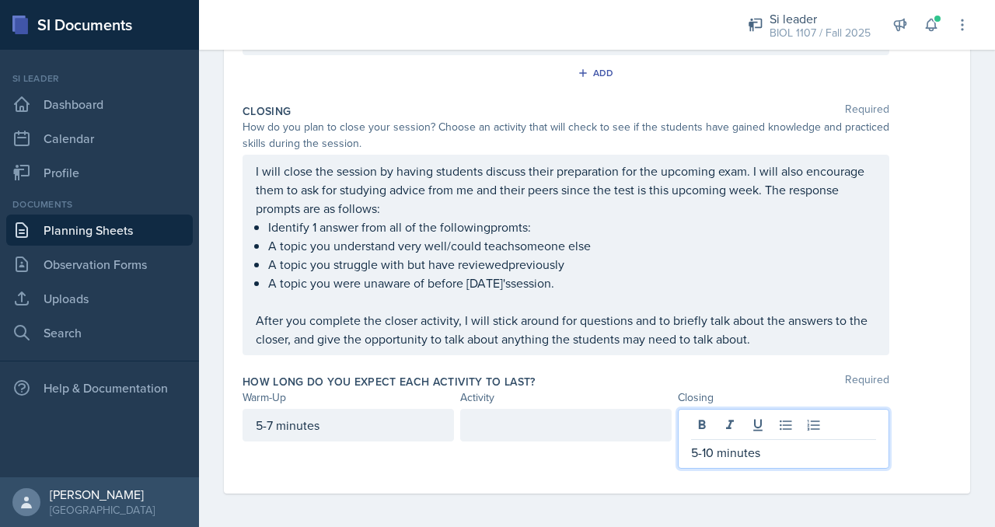
click at [656, 419] on div at bounding box center [565, 425] width 211 height 33
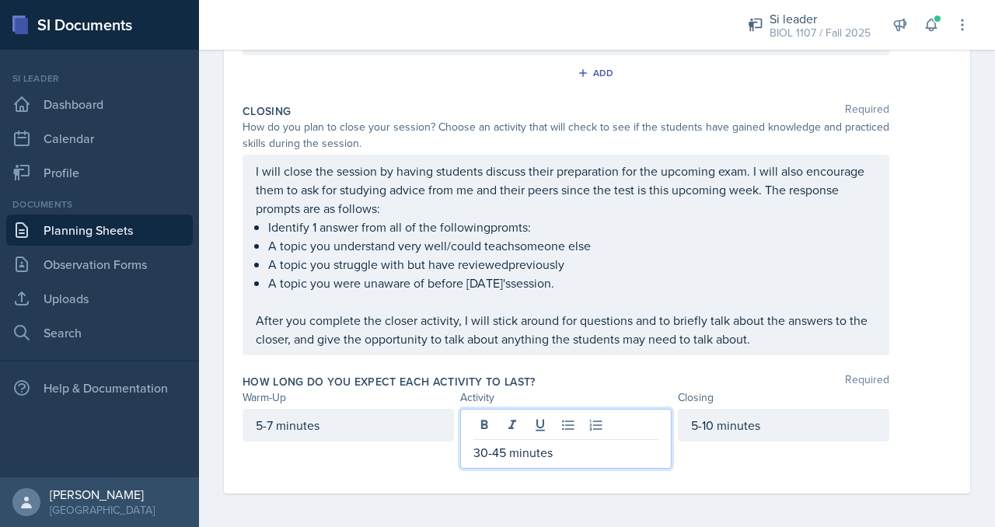
click at [752, 476] on div "How long do you expect each activity to last? Required Warm-Up Activity Closing…" at bounding box center [596, 424] width 709 height 113
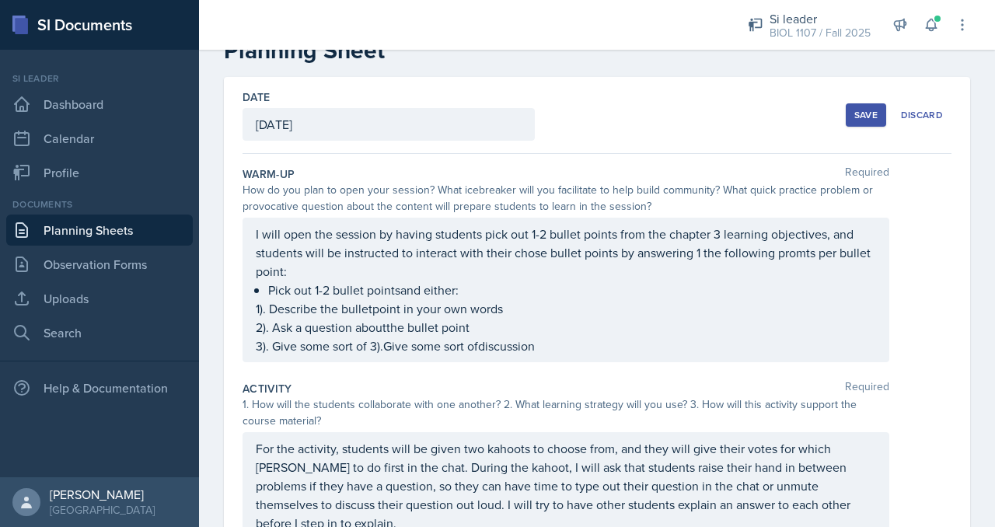
scroll to position [0, 0]
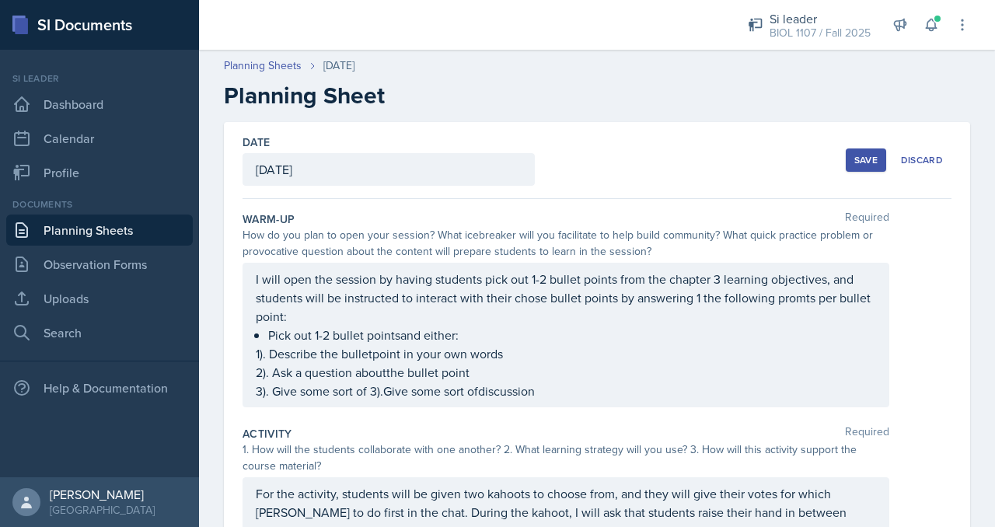
click at [854, 159] on div "Save" at bounding box center [865, 160] width 23 height 12
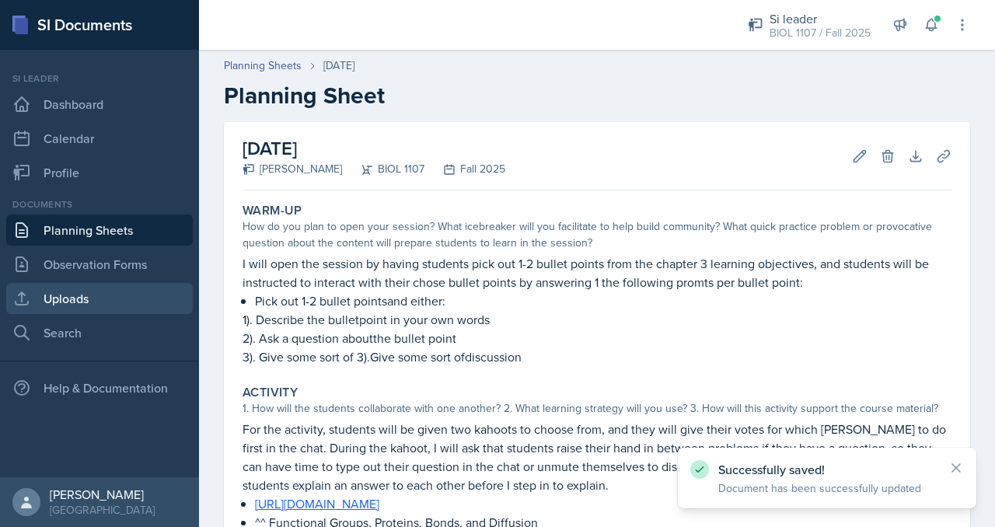
click at [96, 292] on link "Uploads" at bounding box center [99, 298] width 186 height 31
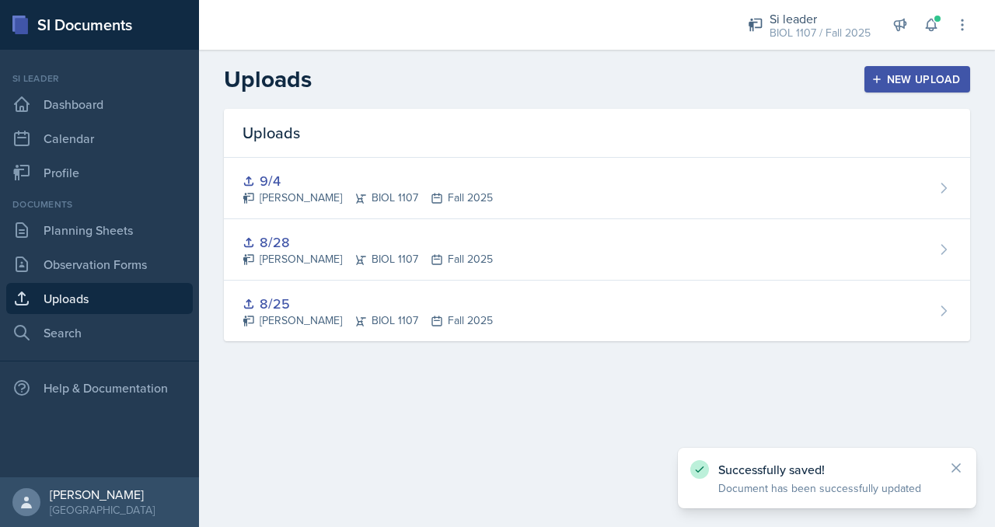
click at [873, 83] on icon "button" at bounding box center [876, 79] width 11 height 11
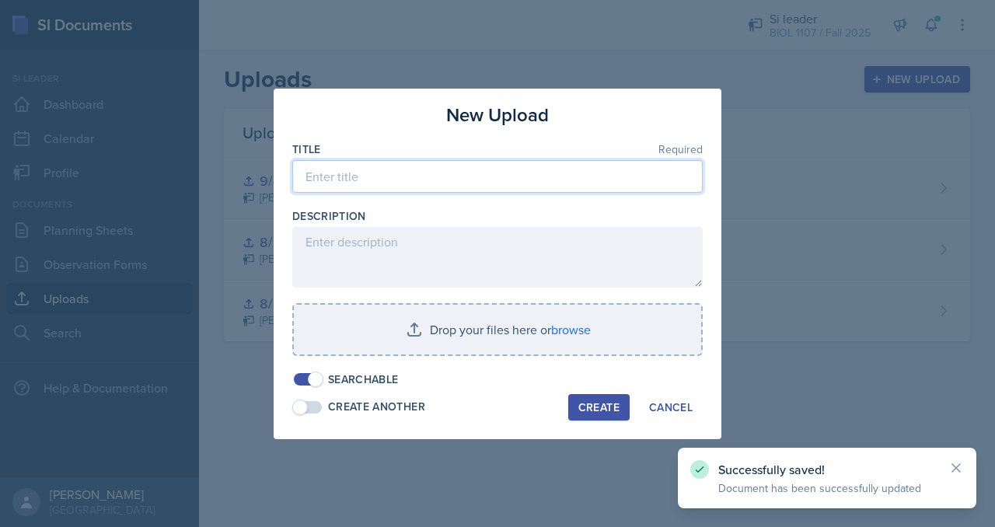
click at [460, 176] on input at bounding box center [497, 176] width 410 height 33
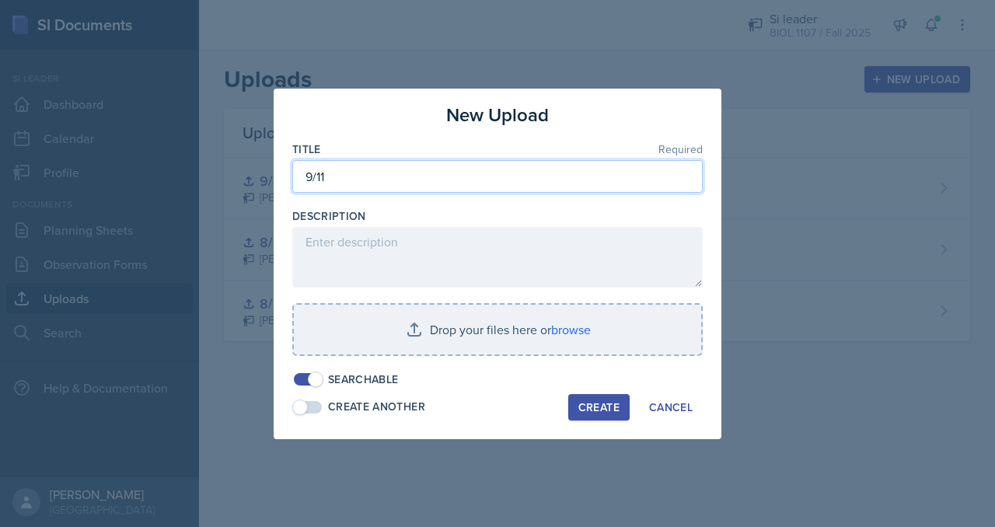
type input "9/11"
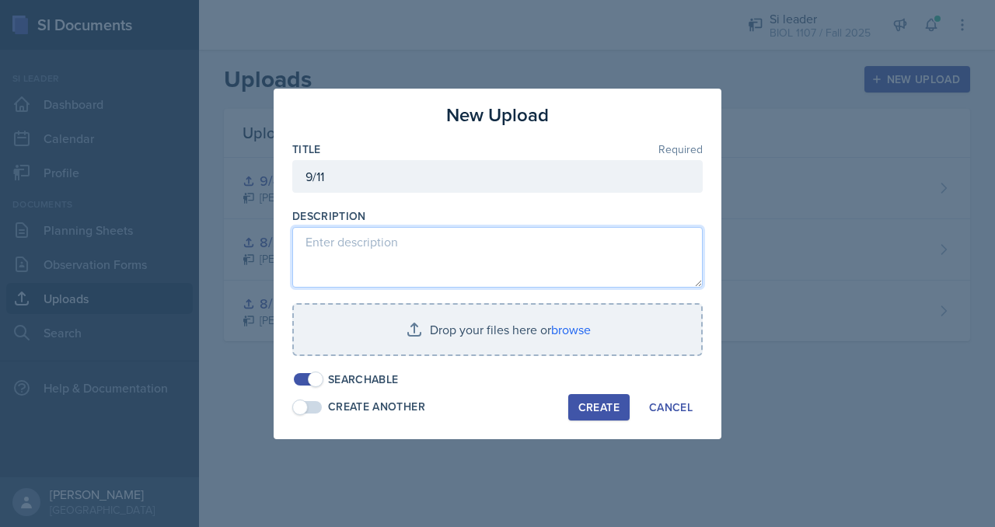
click at [408, 258] on textarea at bounding box center [497, 257] width 410 height 61
type textarea "Powerpoint"
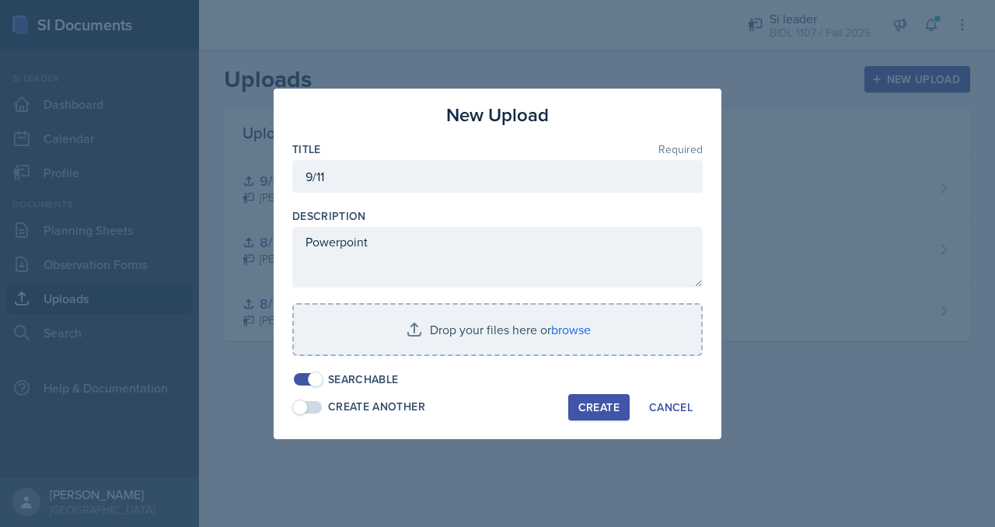
click at [443, 366] on div at bounding box center [497, 364] width 410 height 16
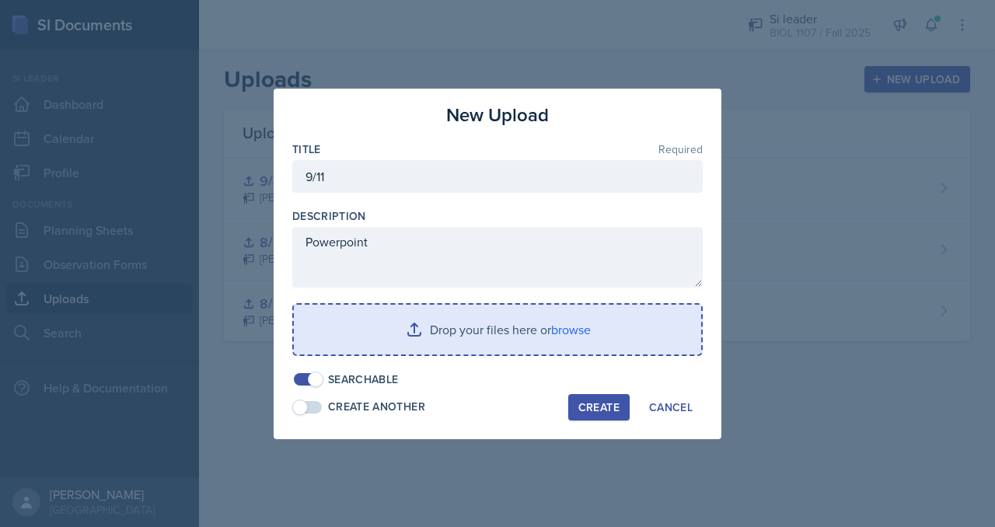
click at [443, 333] on input "file" at bounding box center [497, 330] width 407 height 50
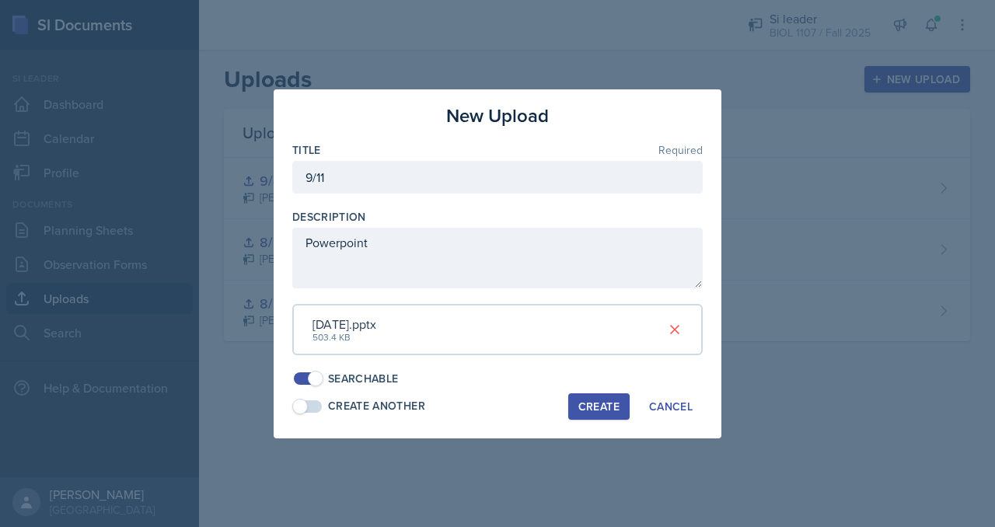
click at [612, 407] on div "Create" at bounding box center [598, 406] width 41 height 12
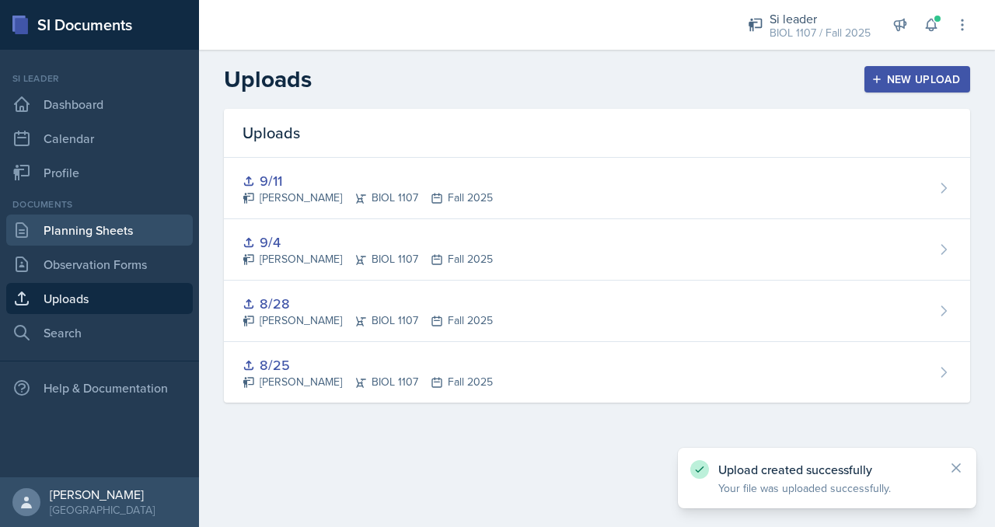
click at [135, 221] on link "Planning Sheets" at bounding box center [99, 229] width 186 height 31
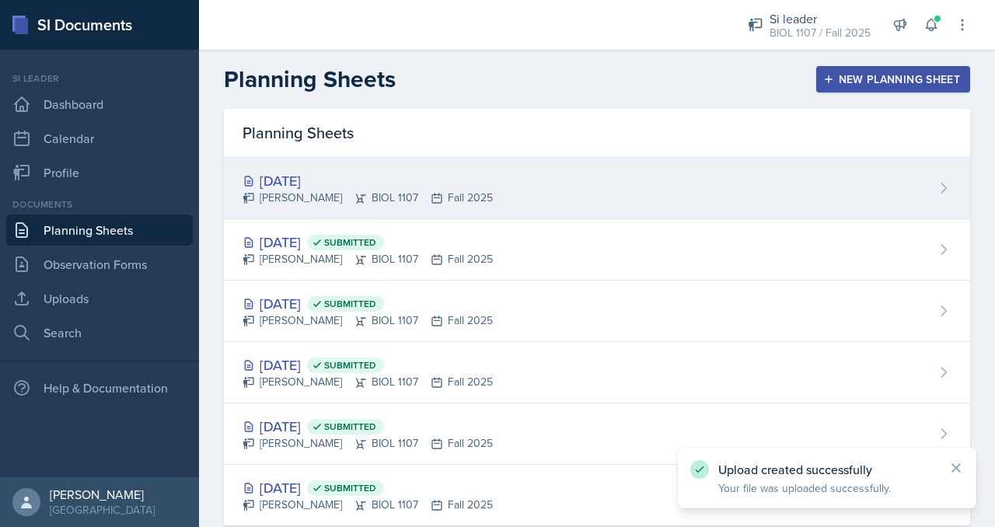
click at [723, 181] on div "[DATE] [PERSON_NAME] BIOL 1107 Fall 2025" at bounding box center [597, 188] width 746 height 61
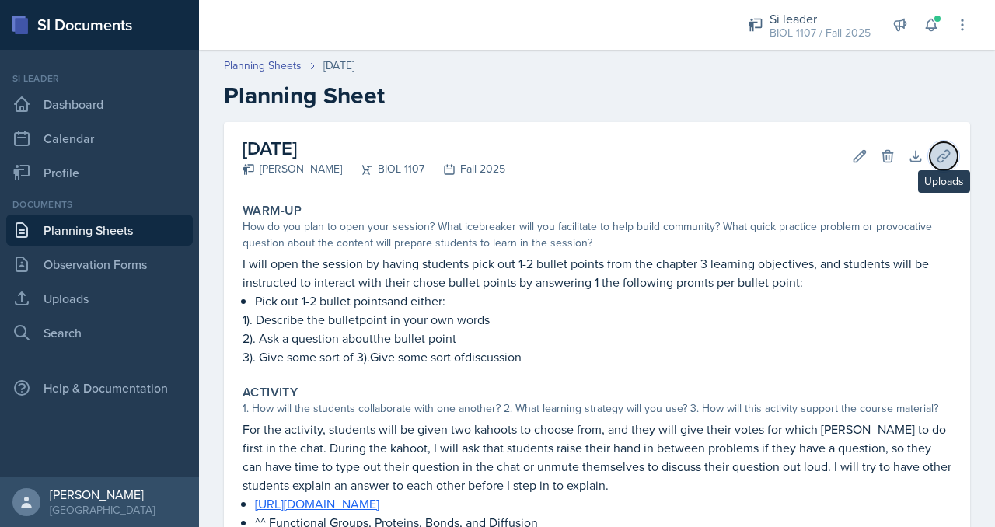
click at [936, 160] on icon at bounding box center [944, 156] width 16 height 16
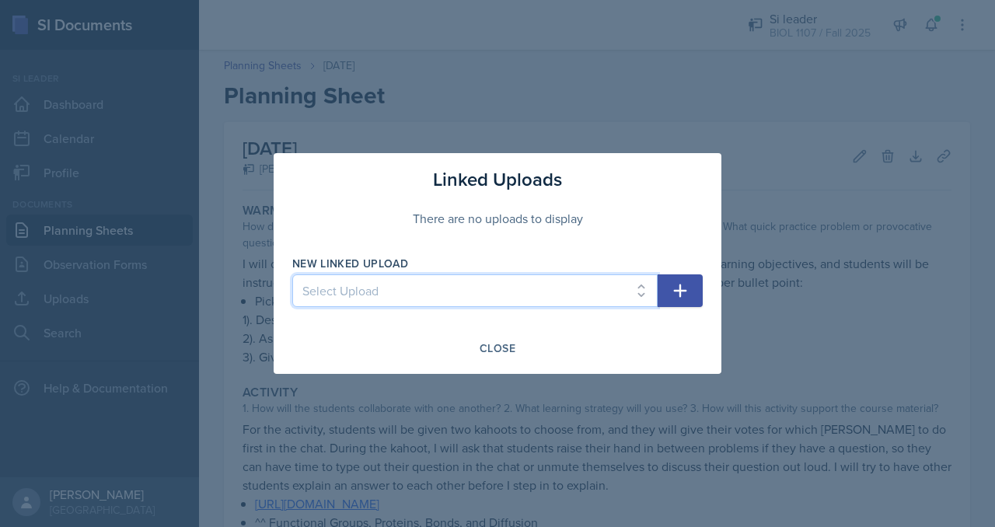
click at [525, 287] on select "Select Upload 8/25 8/28 9/4 9/11" at bounding box center [474, 290] width 365 height 33
select select "b1b20ca1-b739-4712-b684-322cd242d30f"
click at [292, 274] on select "Select Upload 8/25 8/28 9/4 9/11" at bounding box center [474, 290] width 365 height 33
click at [678, 298] on icon "button" at bounding box center [680, 290] width 19 height 19
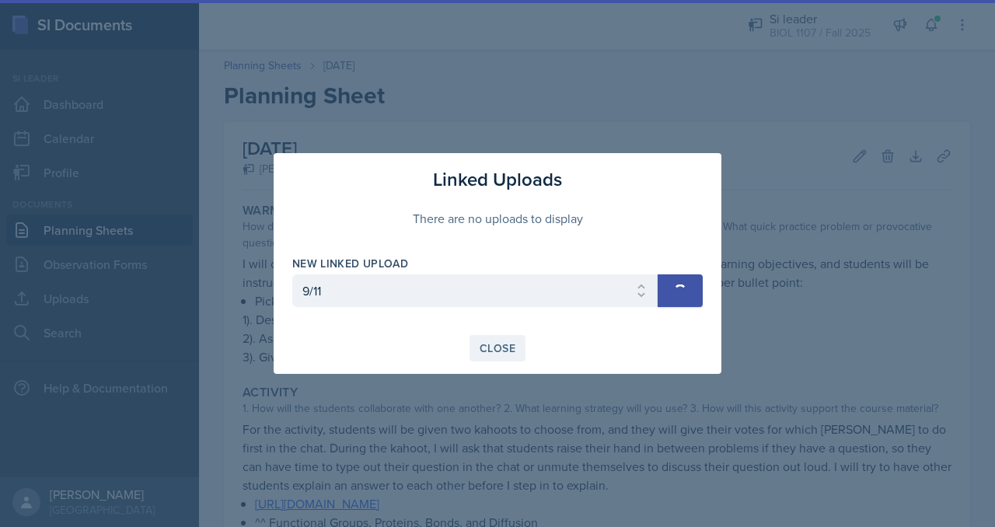
select select
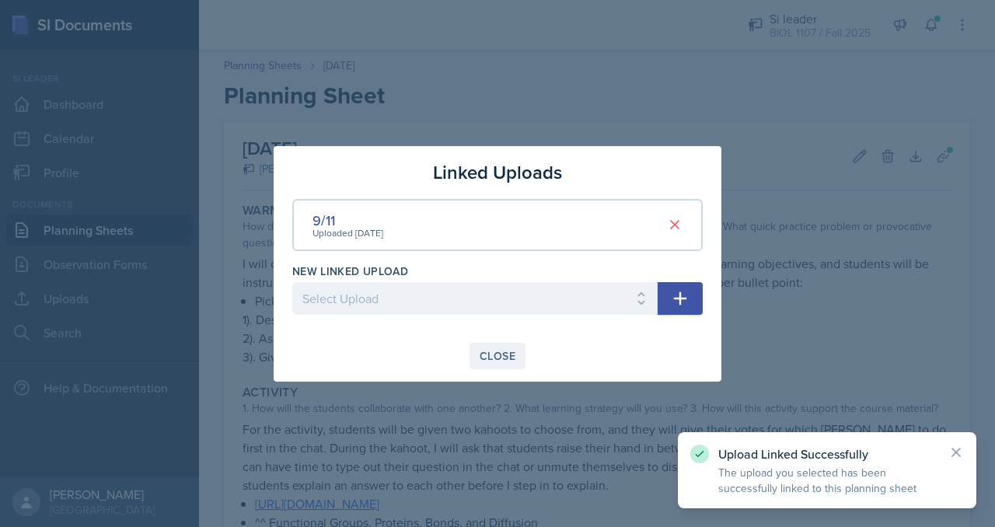
click at [500, 350] on div "Close" at bounding box center [497, 356] width 36 height 12
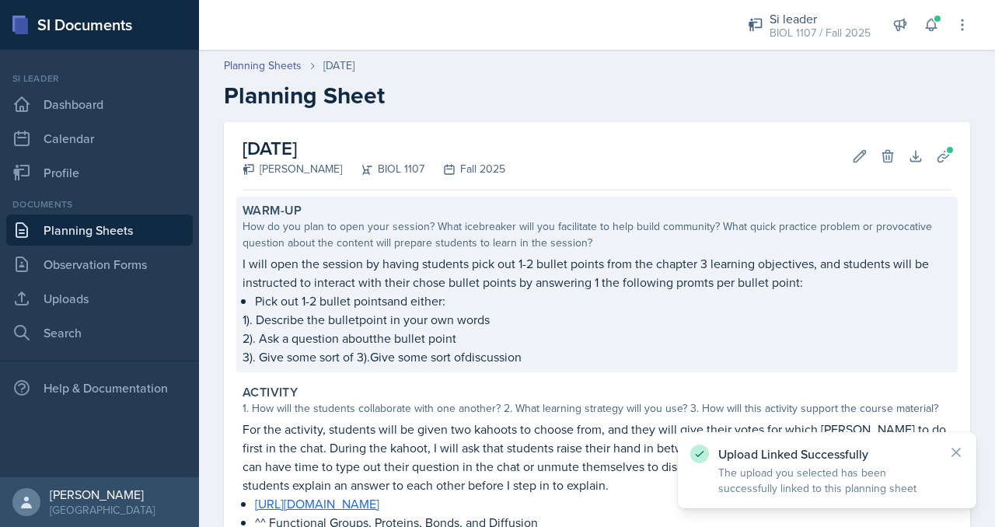
scroll to position [493, 0]
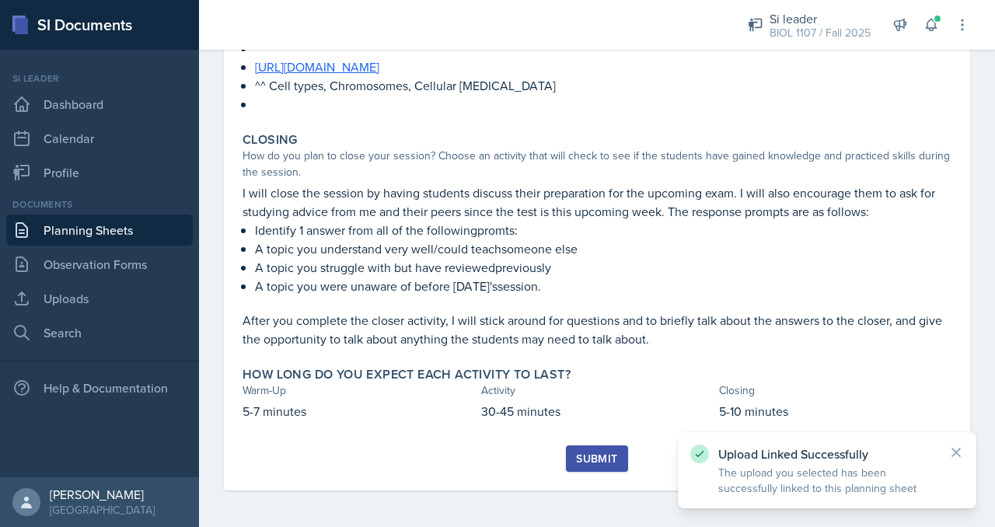
click at [584, 456] on div "Submit" at bounding box center [596, 458] width 41 height 12
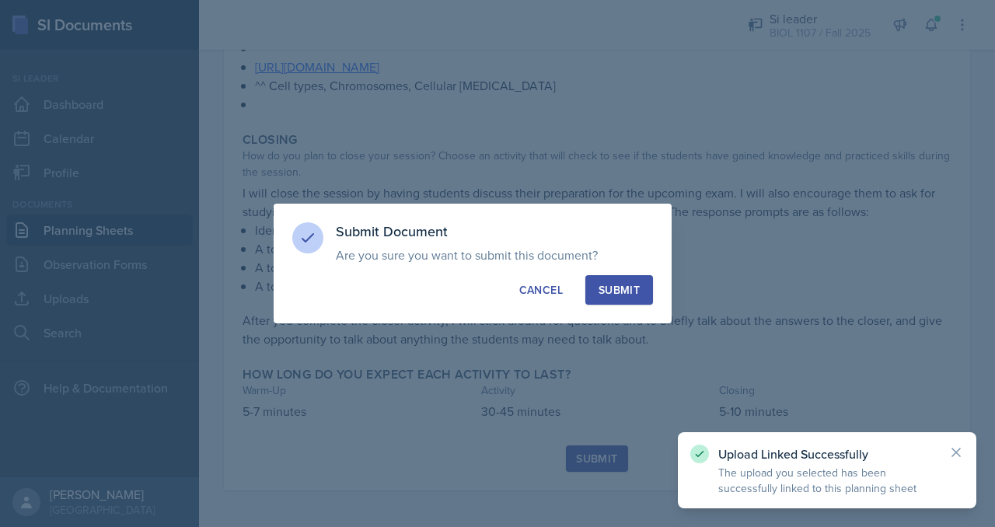
click at [620, 287] on div "Submit" at bounding box center [618, 290] width 41 height 16
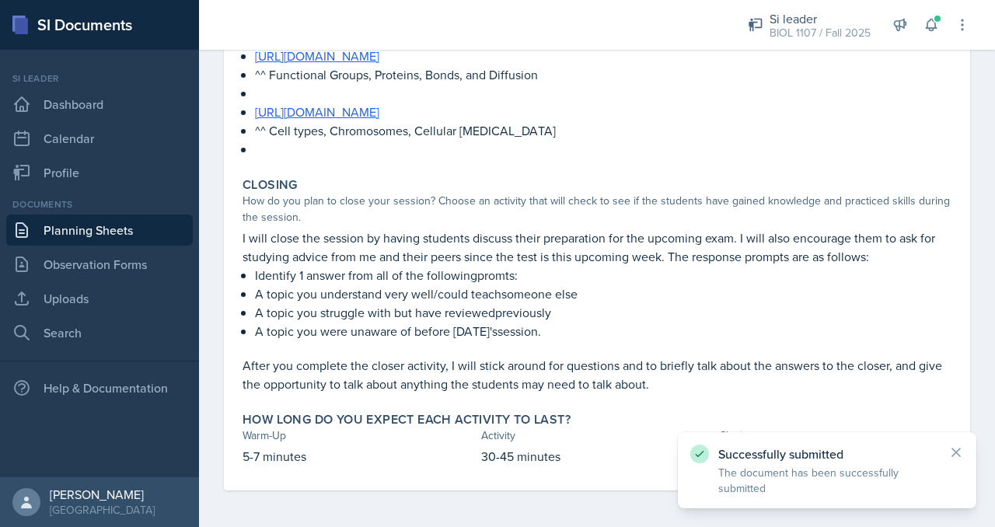
scroll to position [0, 0]
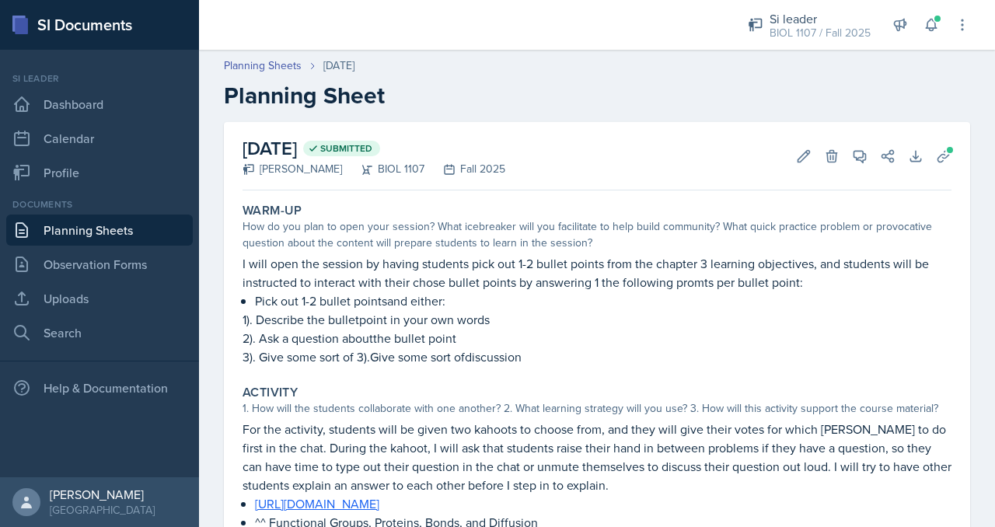
click at [126, 229] on link "Planning Sheets" at bounding box center [99, 229] width 186 height 31
